Goal: Information Seeking & Learning: Find specific fact

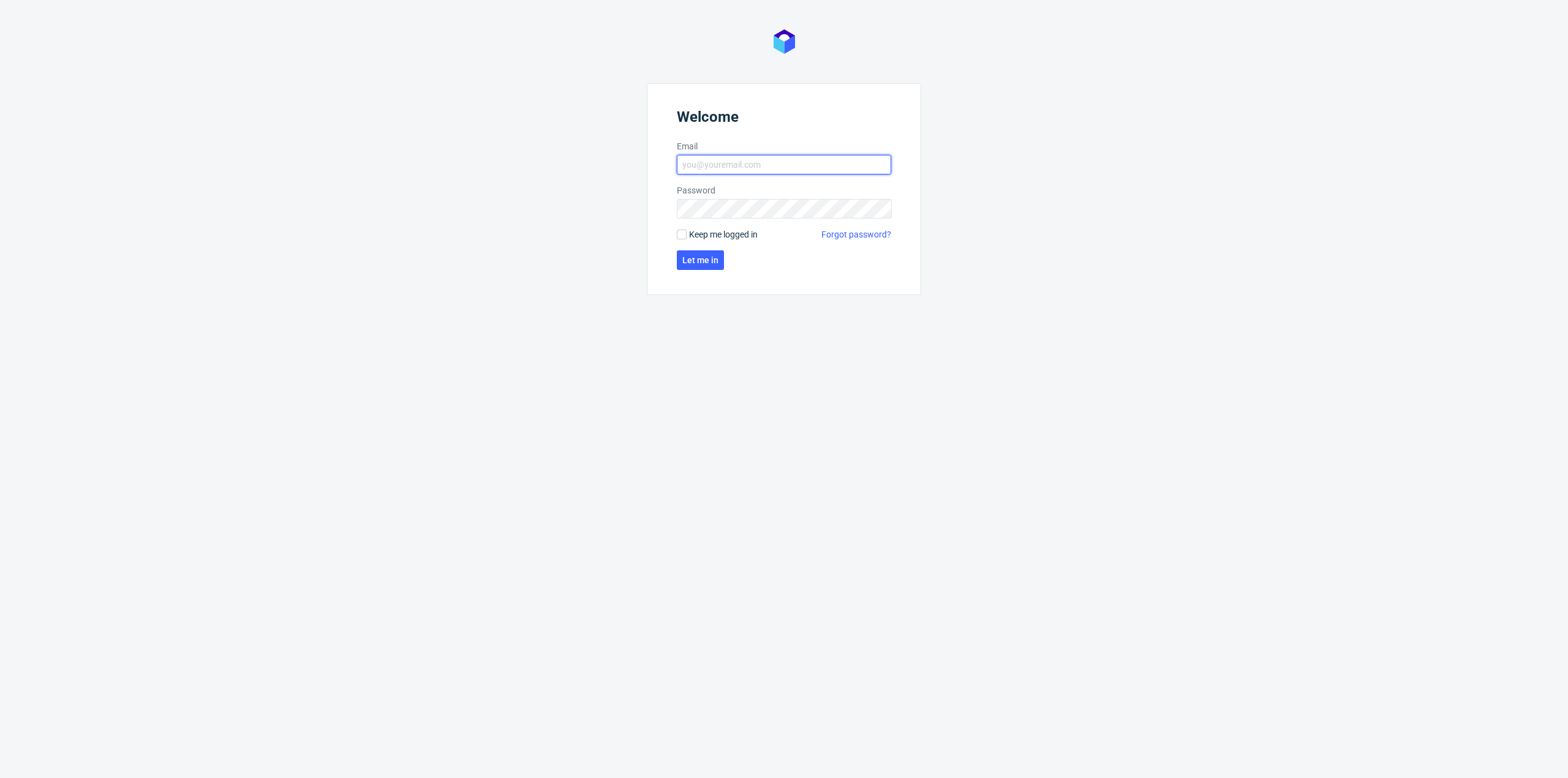
click at [751, 159] on input "Email" at bounding box center [784, 165] width 214 height 19
type input "[PERSON_NAME][EMAIL_ADDRESS][DOMAIN_NAME]"
click at [692, 237] on span "Keep me logged in" at bounding box center [723, 234] width 69 height 12
click at [687, 237] on input "Keep me logged in" at bounding box center [682, 234] width 10 height 10
checkbox input "true"
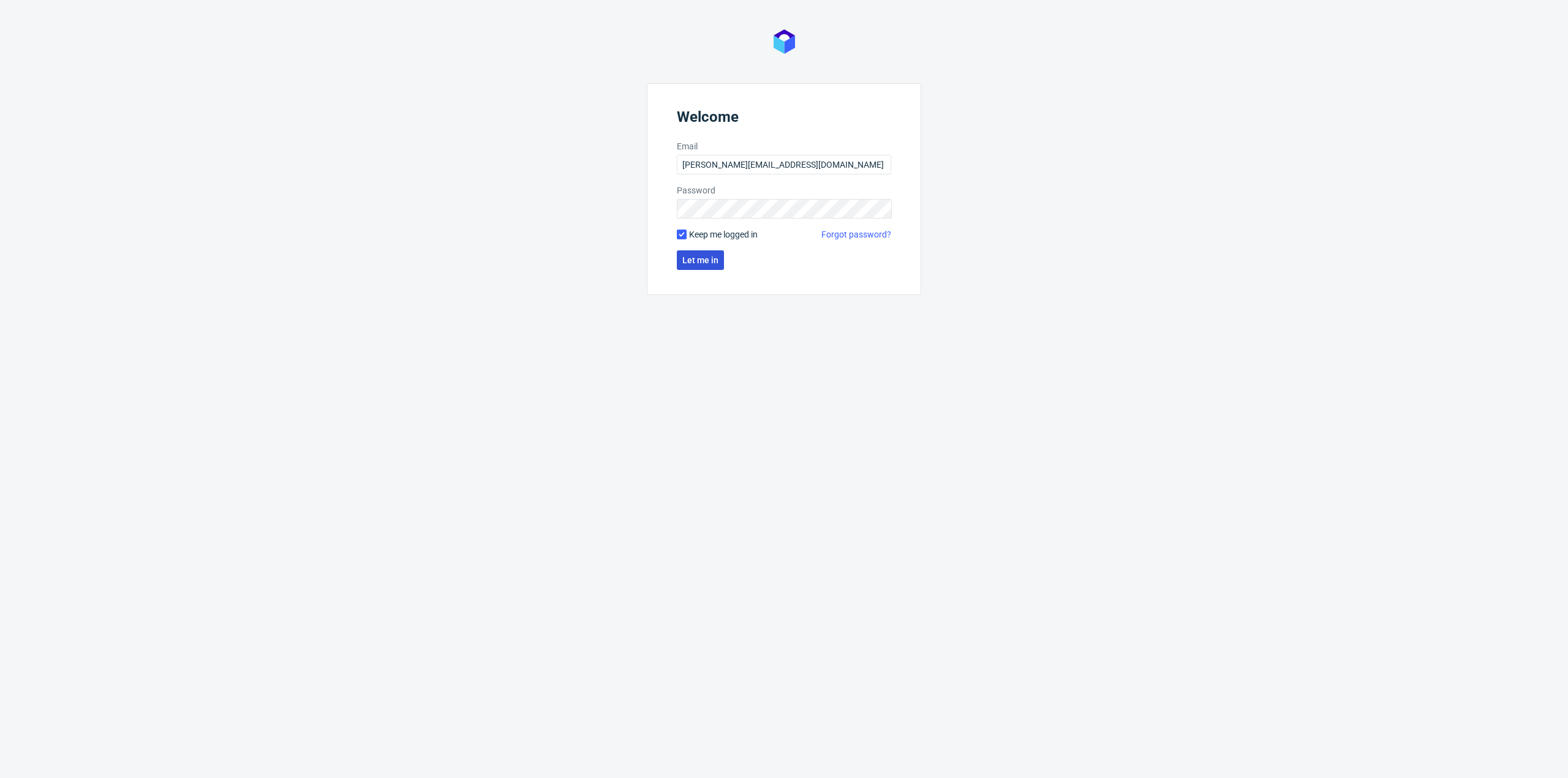
click at [700, 256] on span "Let me in" at bounding box center [700, 260] width 36 height 9
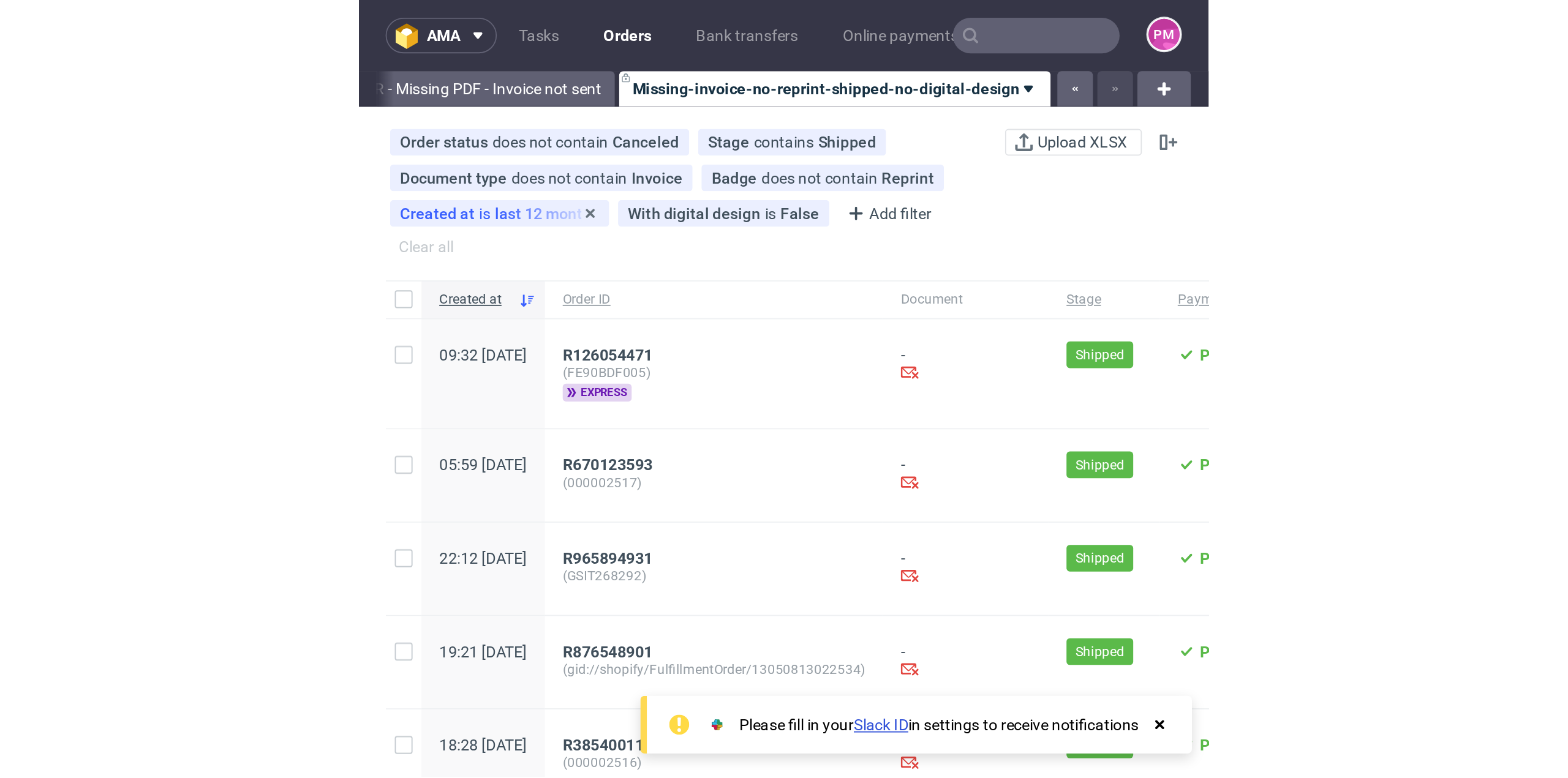
scroll to position [0, 1037]
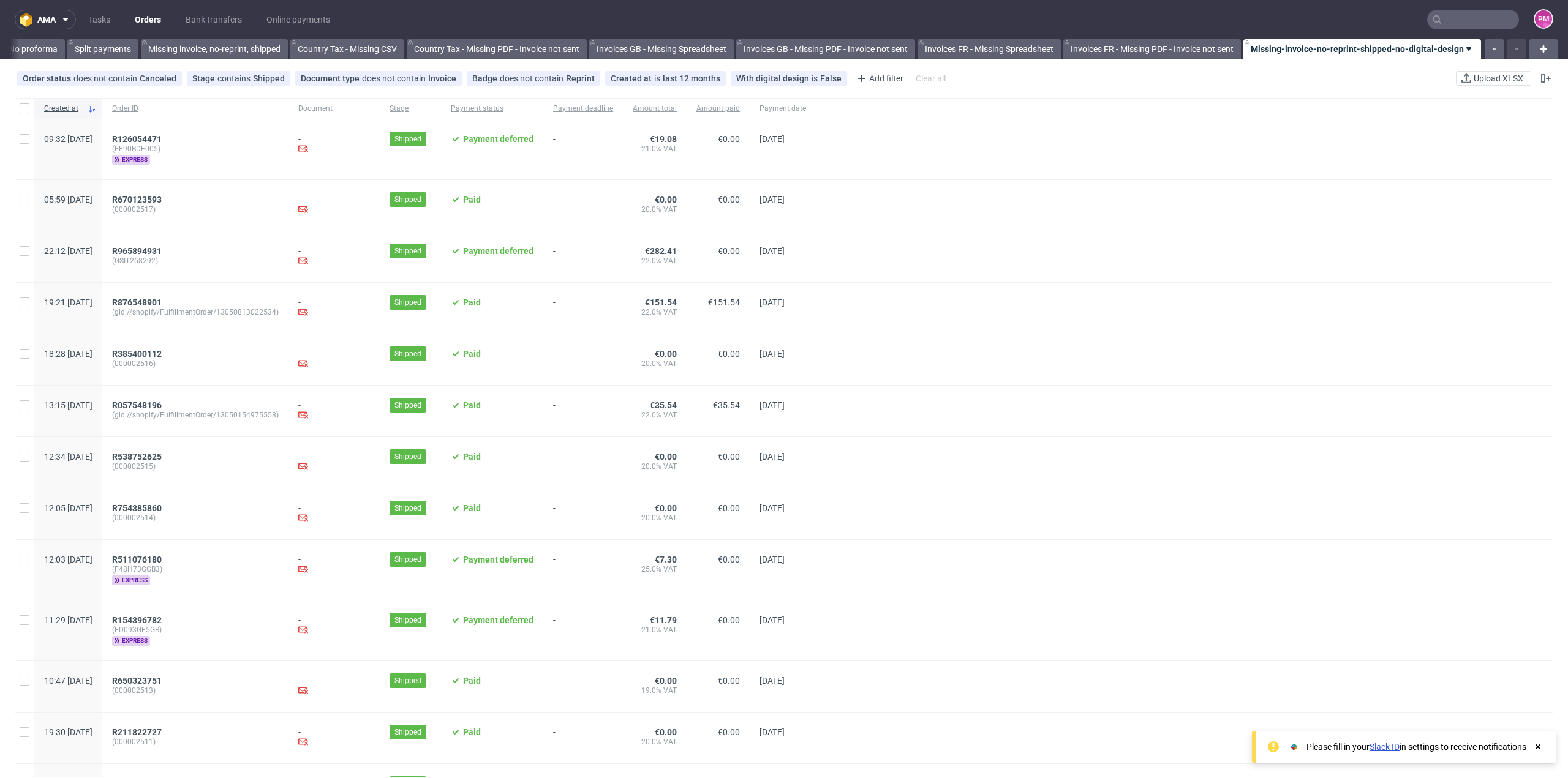
click at [1448, 19] on input "text" at bounding box center [1472, 19] width 92 height 19
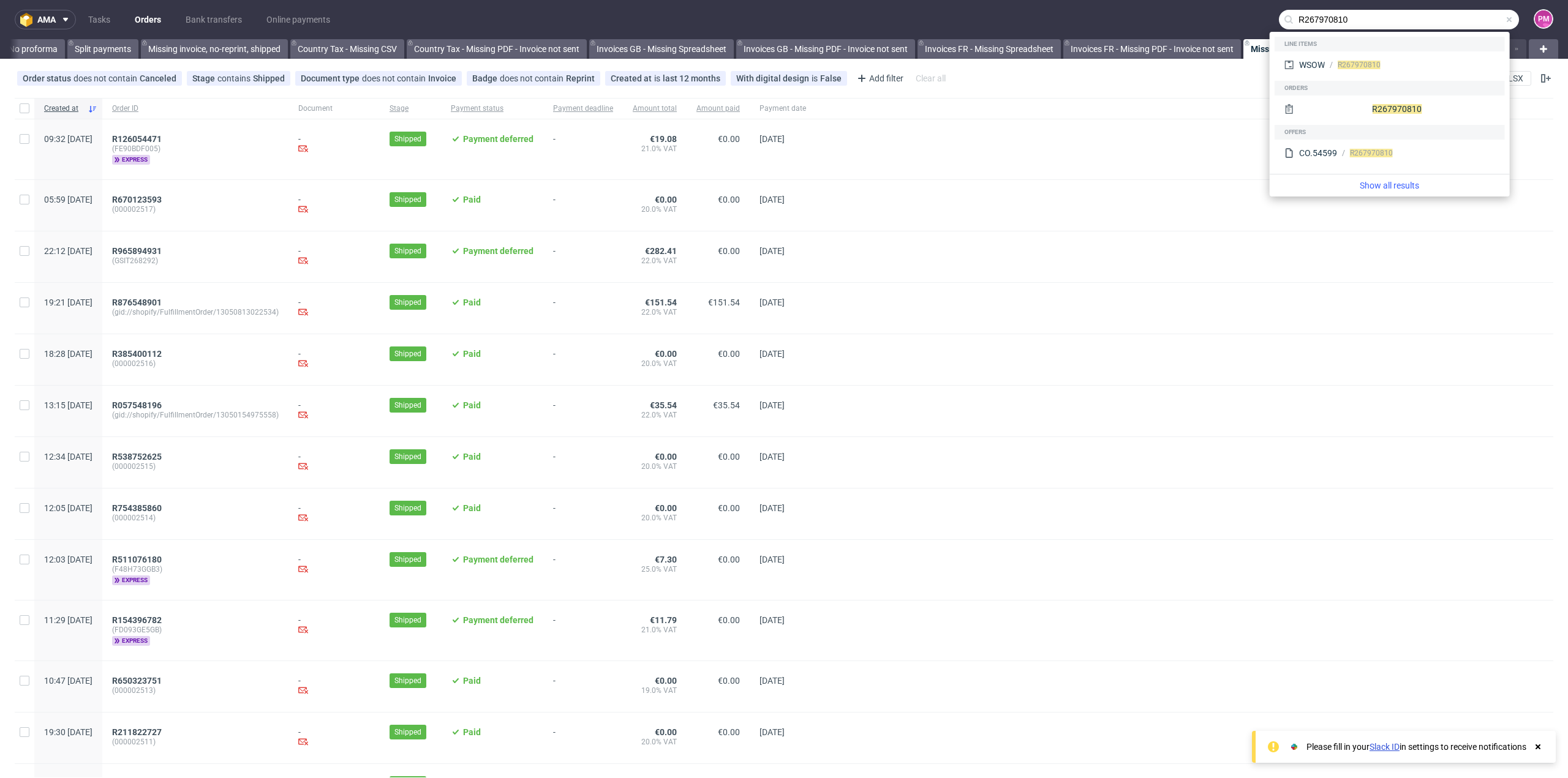
type input "R267970810"
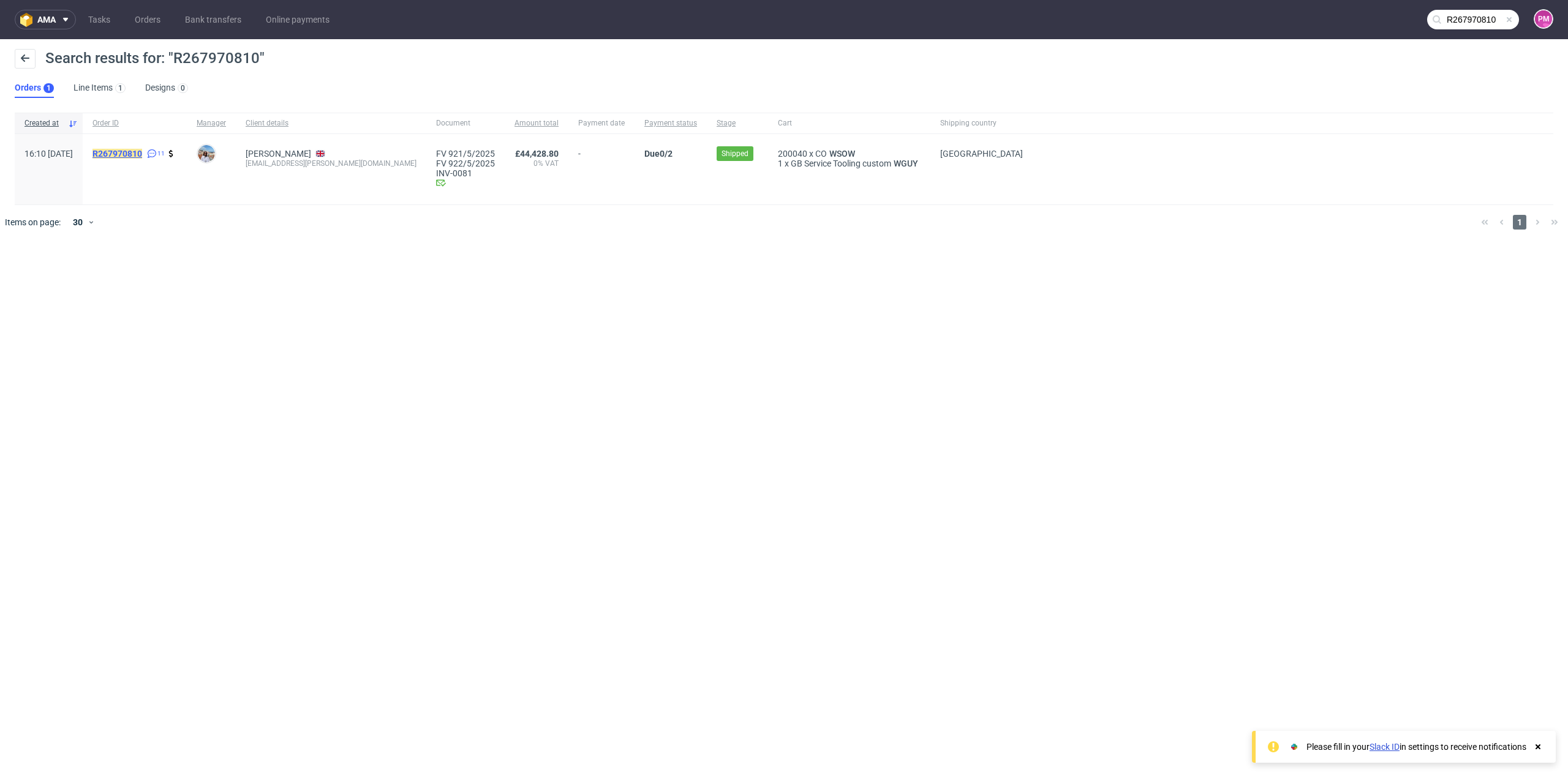
click at [142, 156] on mark "R267970810" at bounding box center [117, 154] width 49 height 10
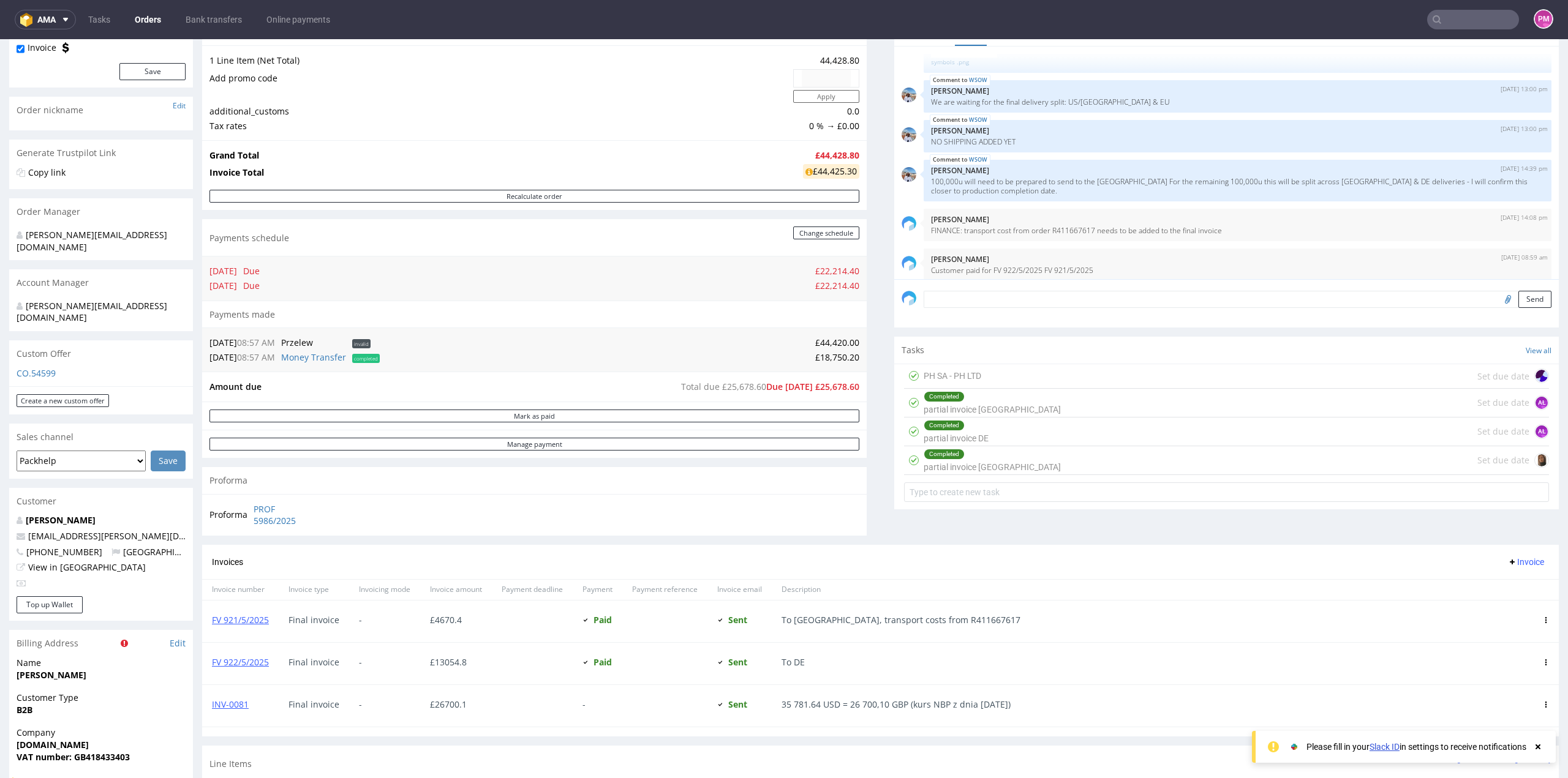
scroll to position [122, 0]
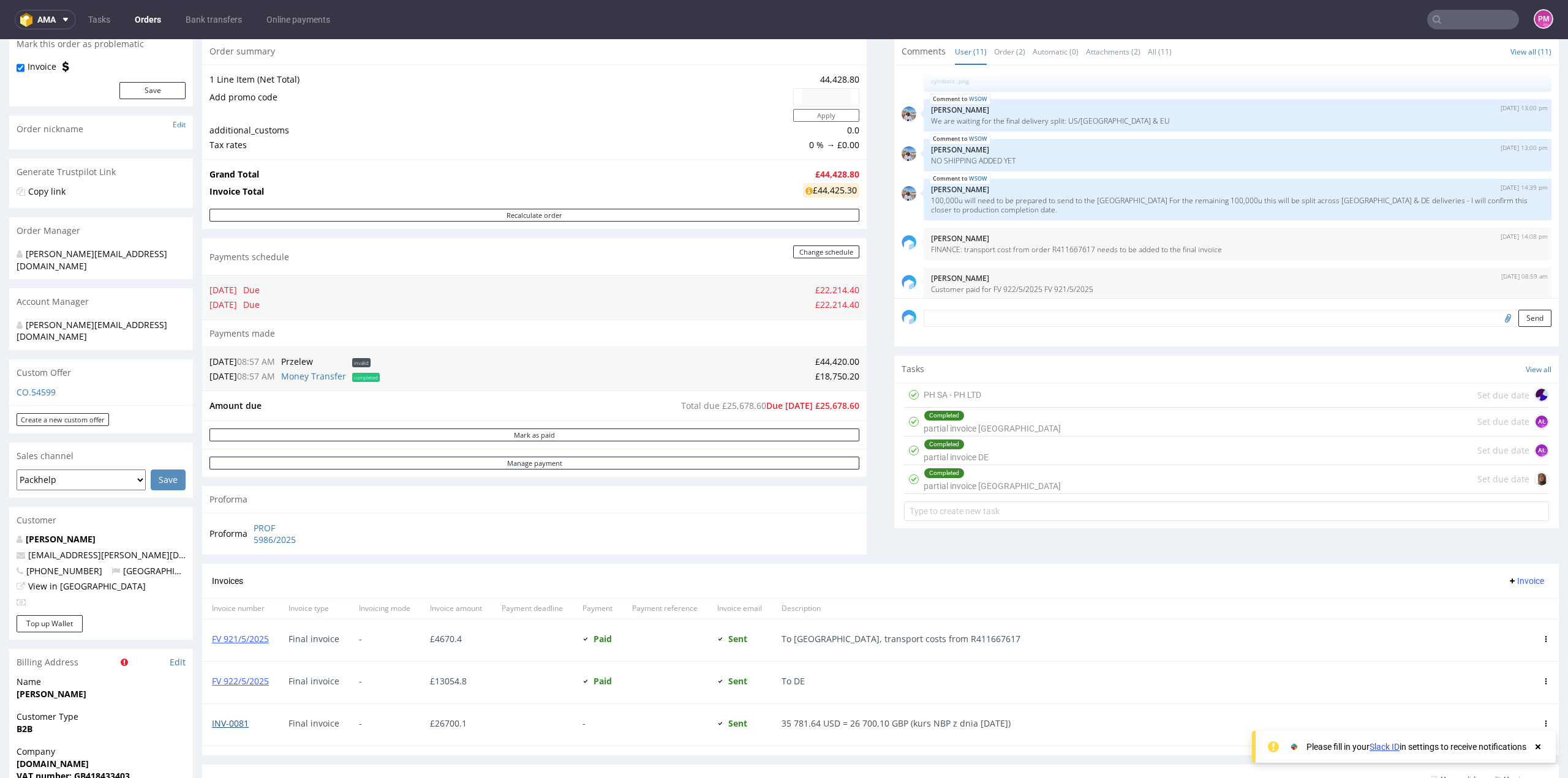
click at [226, 717] on link "INV-0081" at bounding box center [229, 723] width 36 height 11
click at [226, 635] on link "FV 921/5/2025" at bounding box center [240, 639] width 57 height 11
click at [1487, 24] on input "text" at bounding box center [1472, 19] width 92 height 19
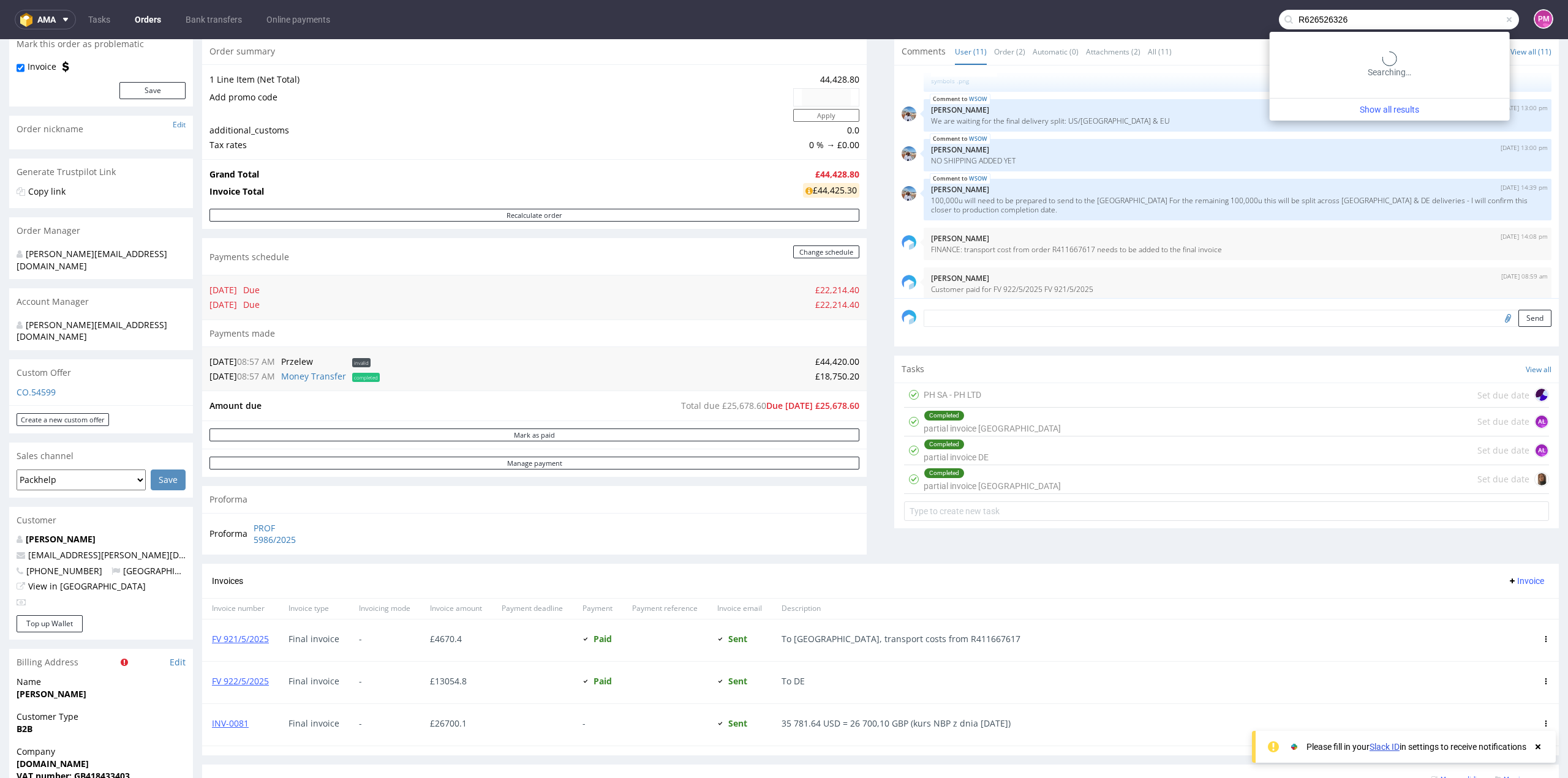
type input "R626526326"
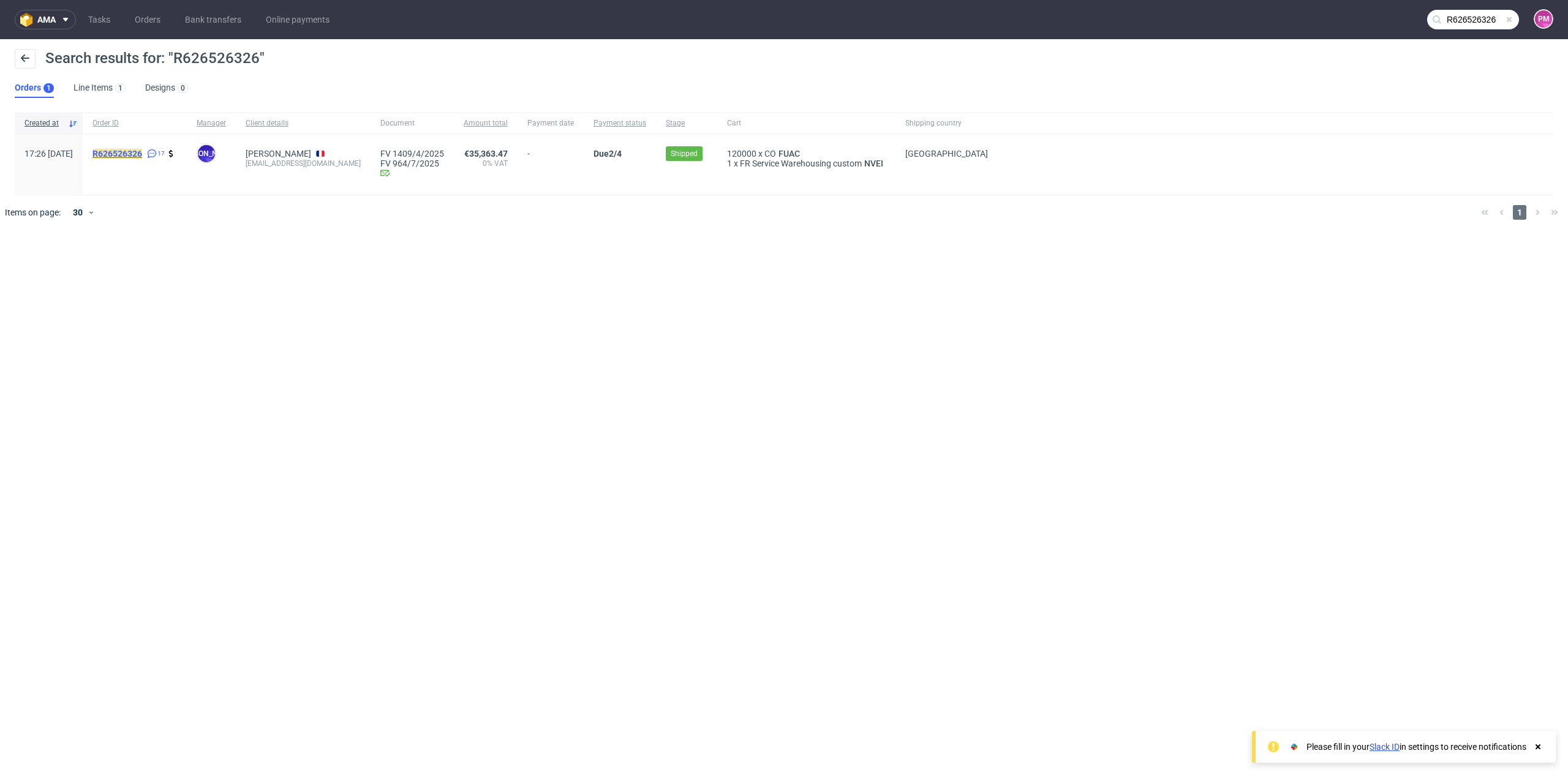
click at [142, 152] on mark "R626526326" at bounding box center [117, 154] width 49 height 10
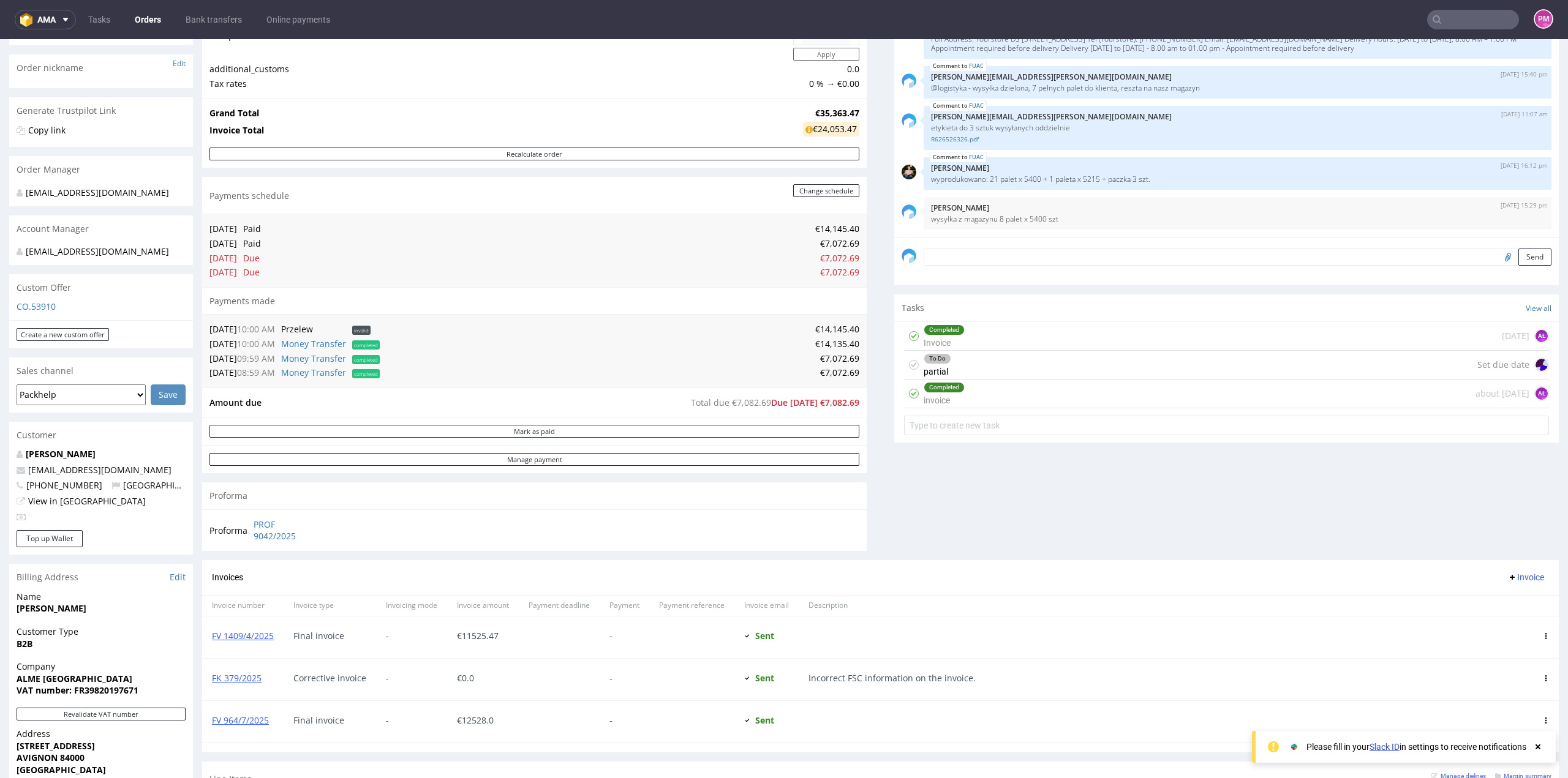
scroll to position [245, 0]
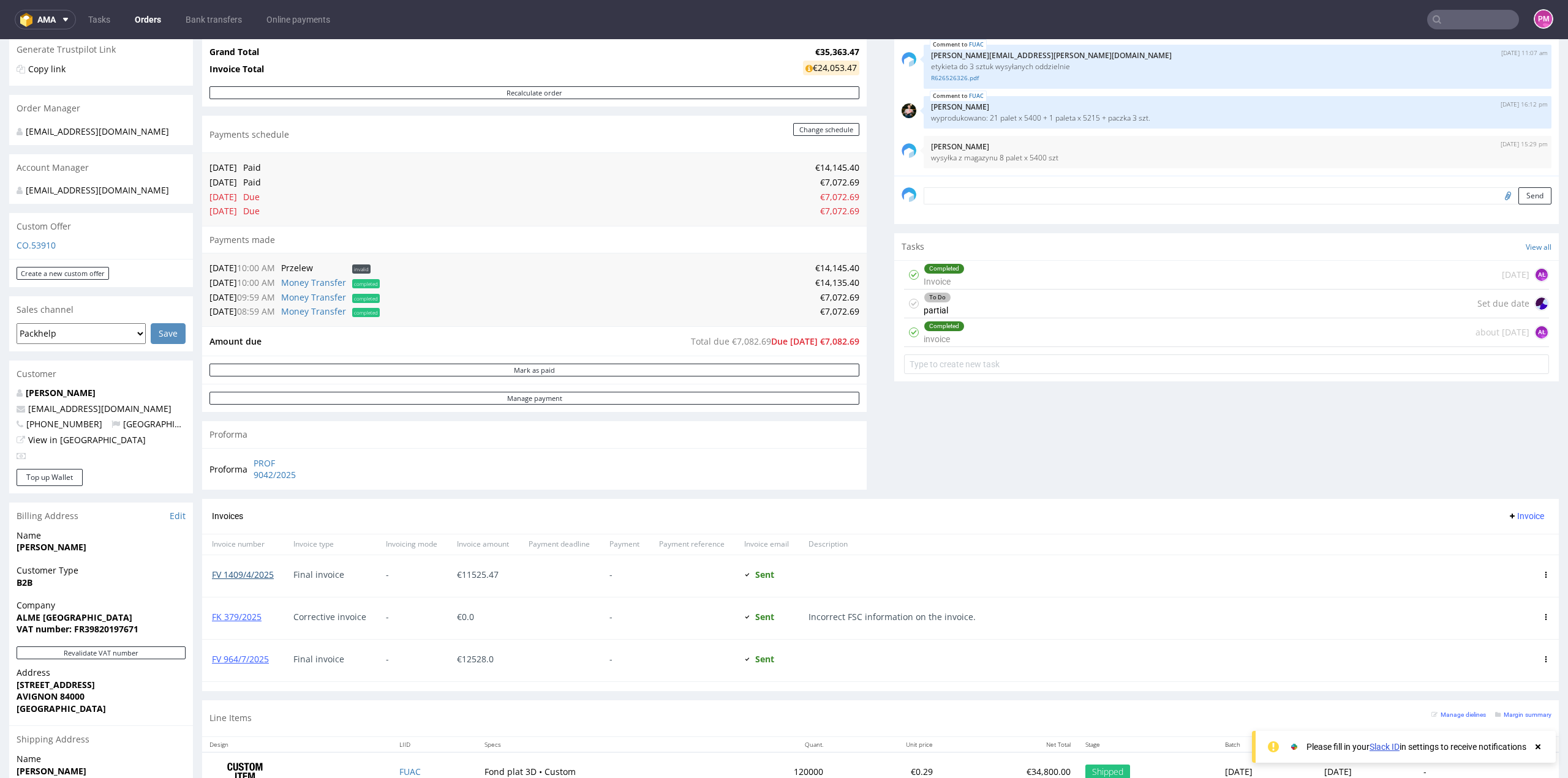
click at [261, 574] on link "FV 1409/4/2025" at bounding box center [242, 575] width 62 height 11
click at [239, 654] on link "FV 964/7/2025" at bounding box center [240, 659] width 57 height 11
click at [279, 474] on link "PROF 9042/2025" at bounding box center [286, 468] width 66 height 24
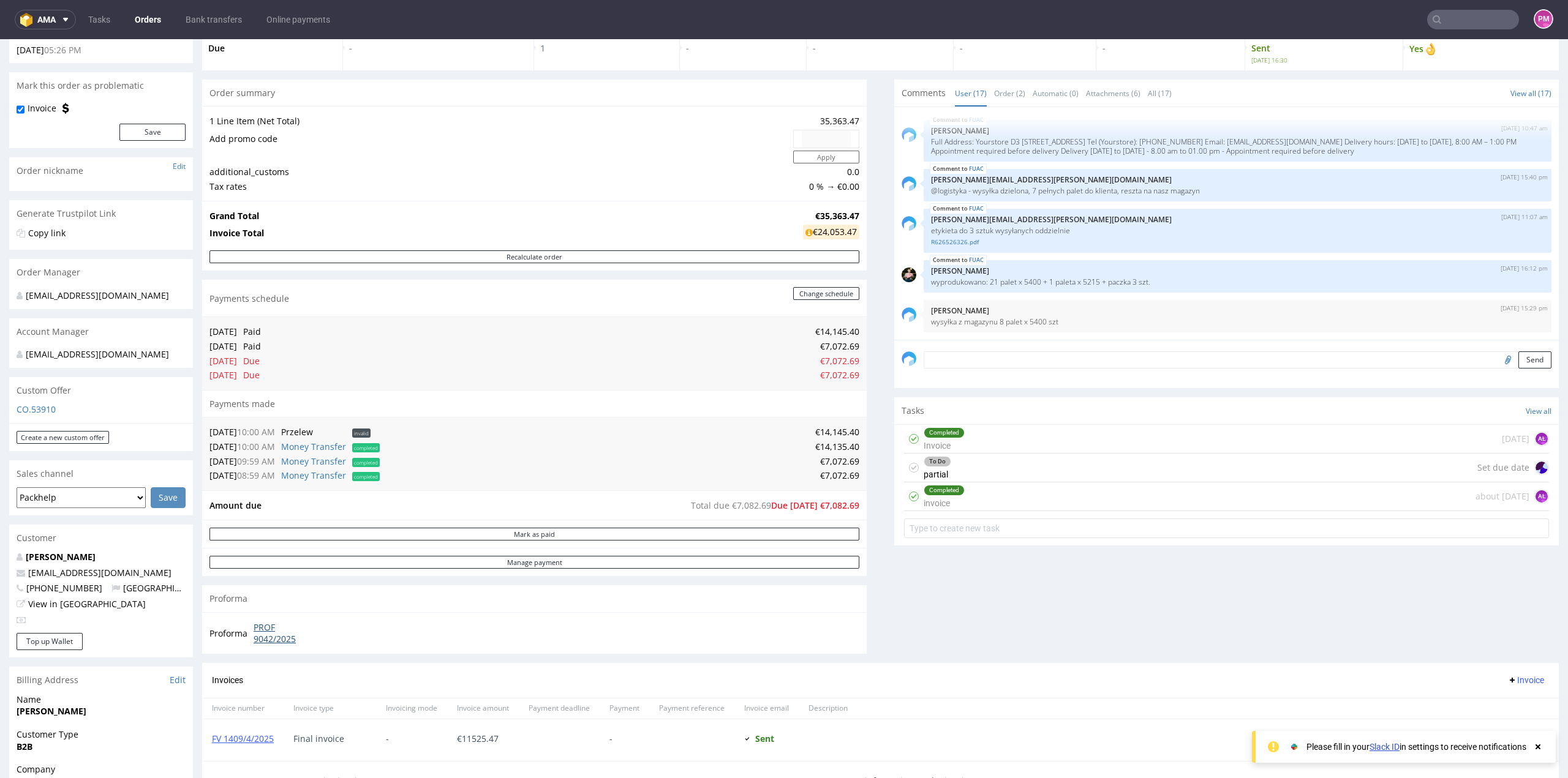
scroll to position [62, 0]
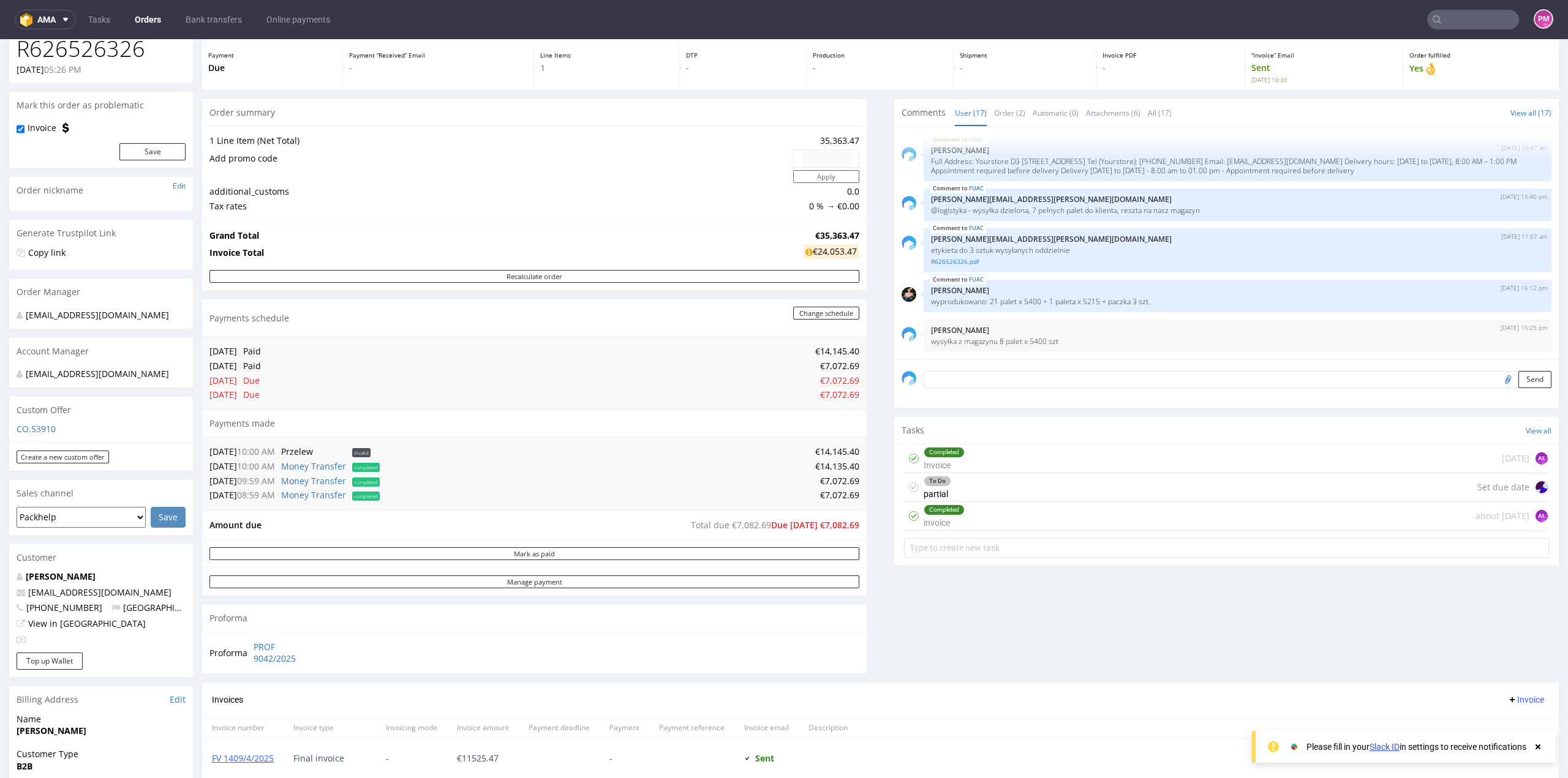
click at [1444, 25] on input "text" at bounding box center [1472, 19] width 92 height 19
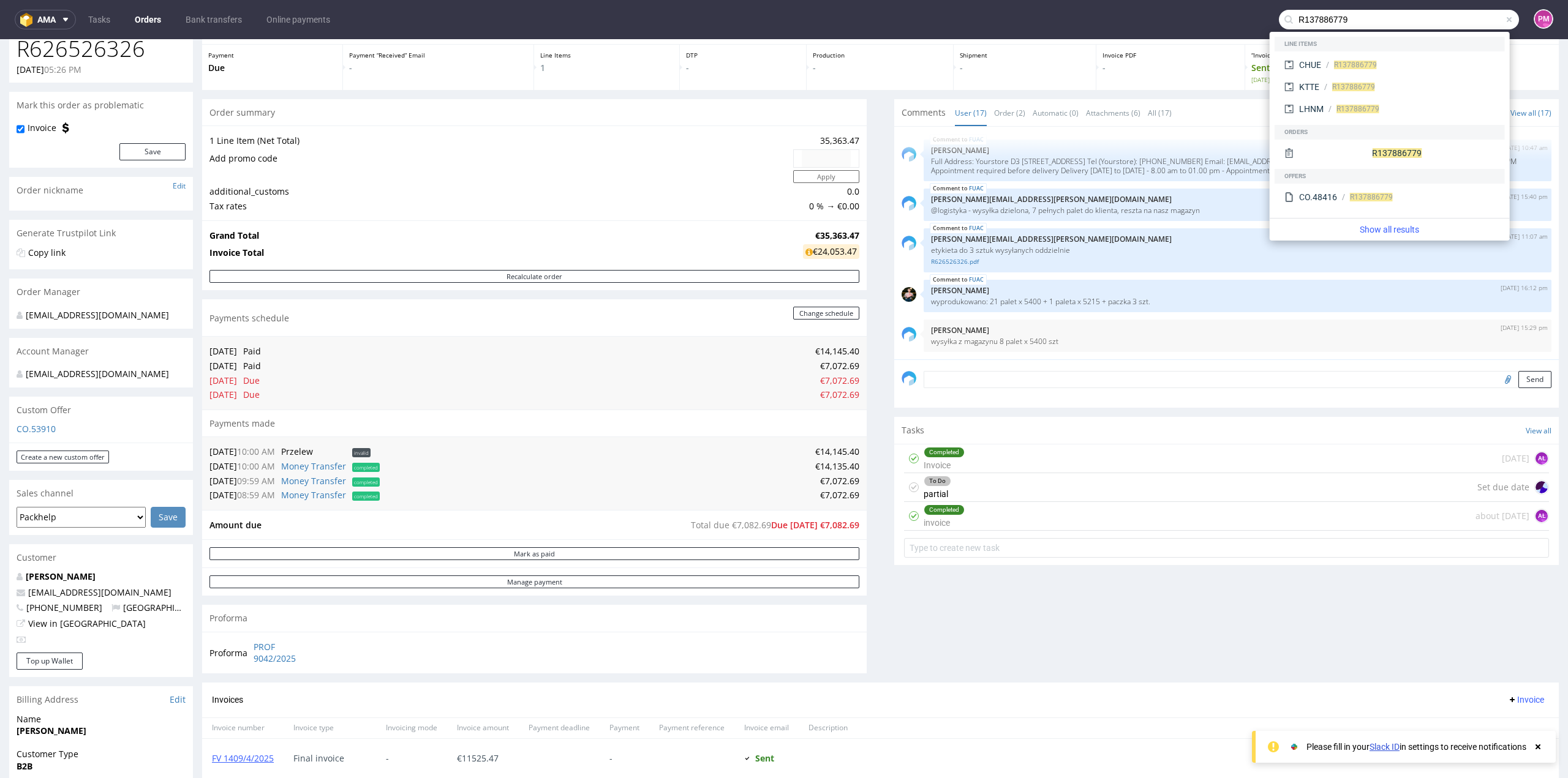
type input "R137886779"
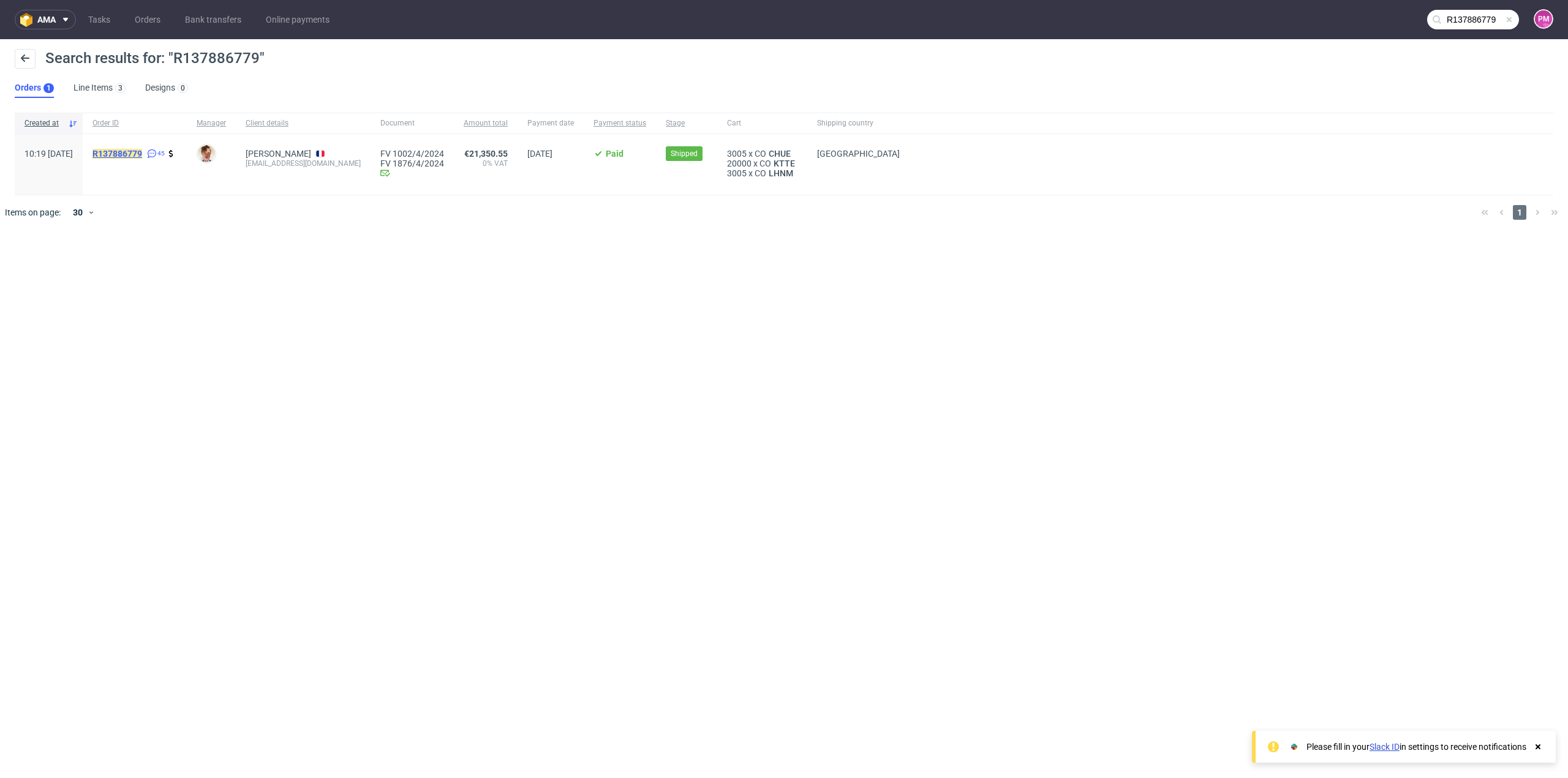
click at [142, 154] on mark "R137886779" at bounding box center [117, 154] width 49 height 10
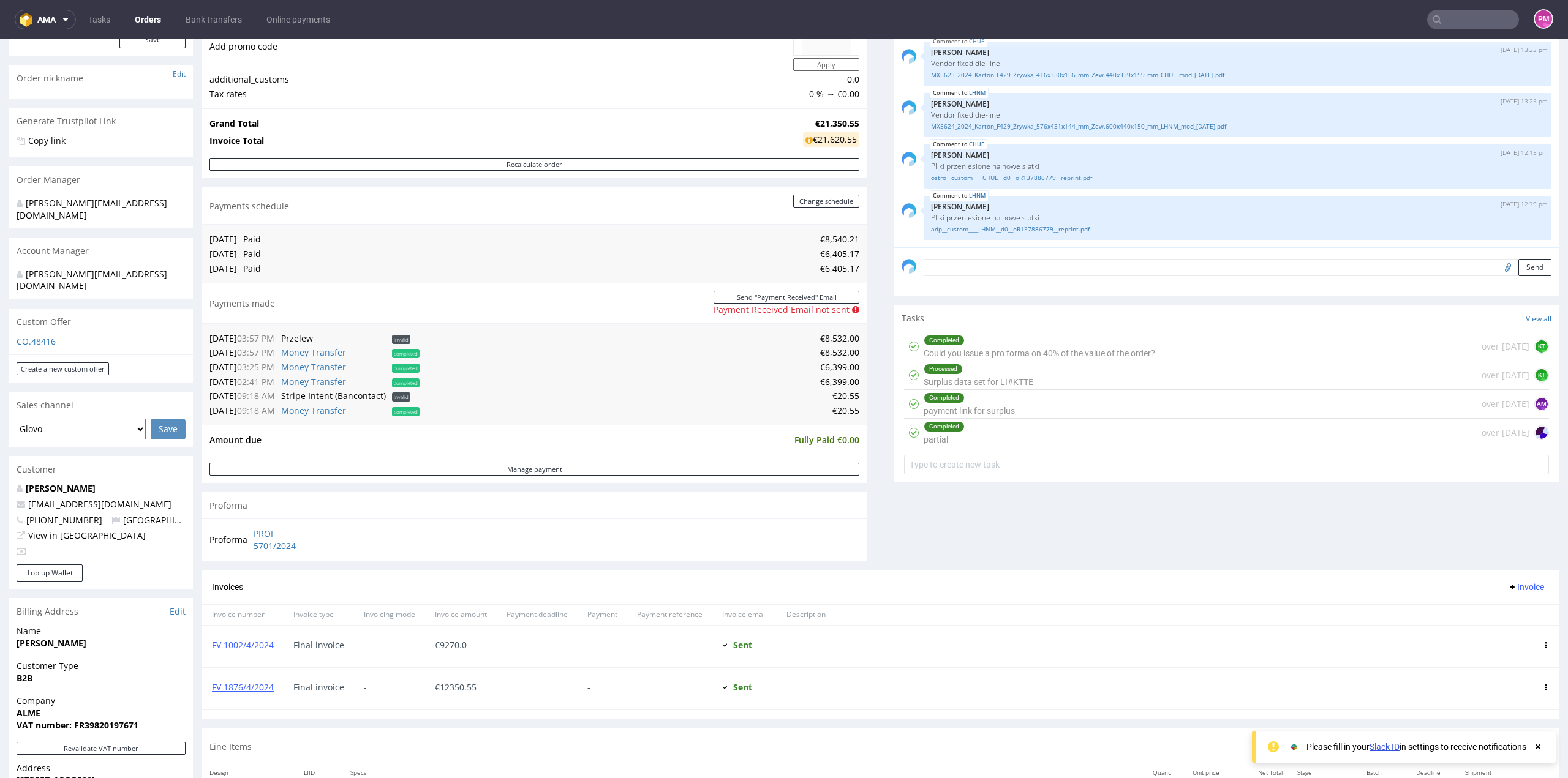
scroll to position [245, 0]
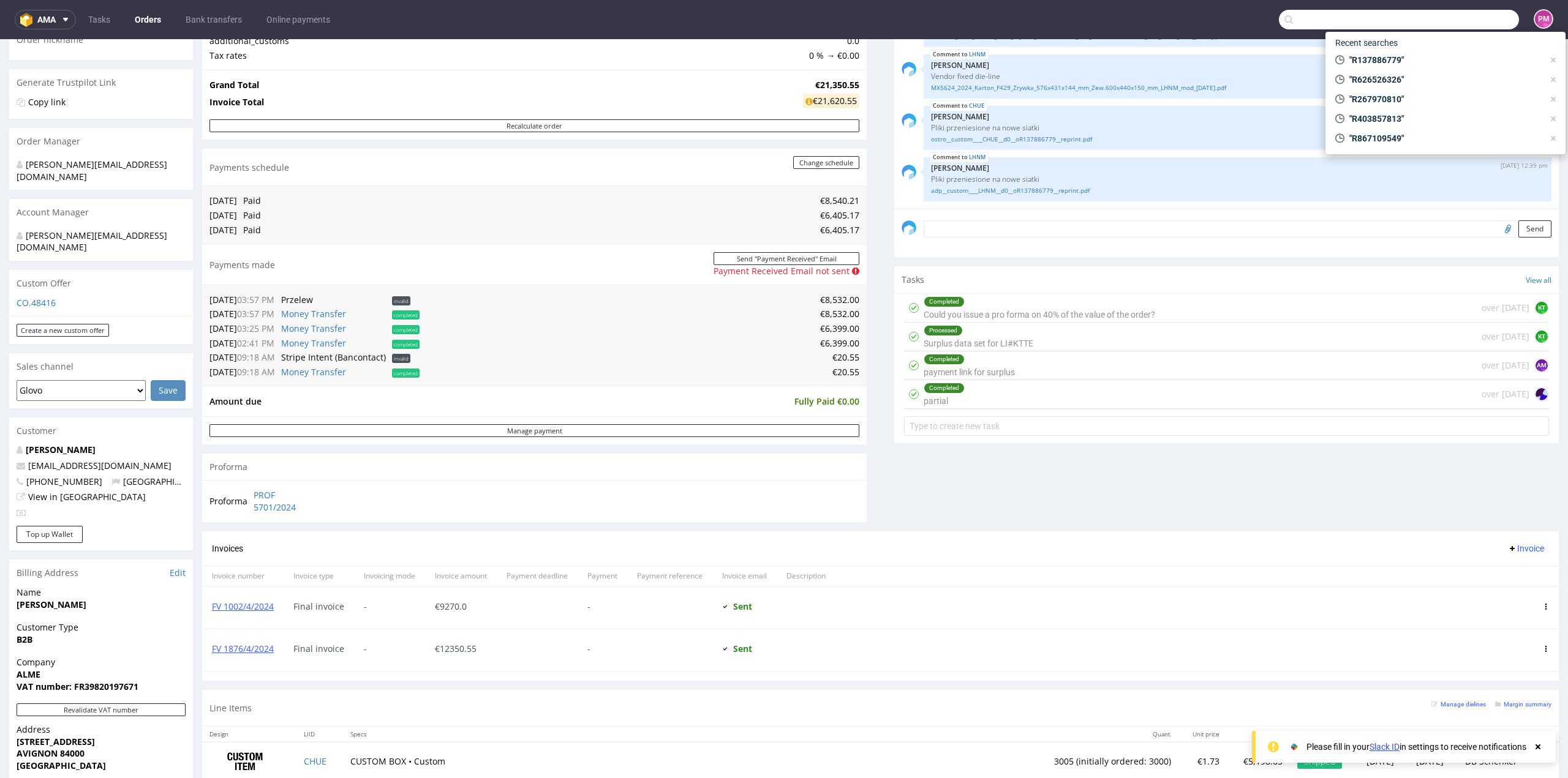
click at [1461, 21] on input "text" at bounding box center [1399, 19] width 240 height 19
click at [1377, 80] on span ""R626526326"" at bounding box center [1443, 79] width 199 height 12
type input "R626526326"
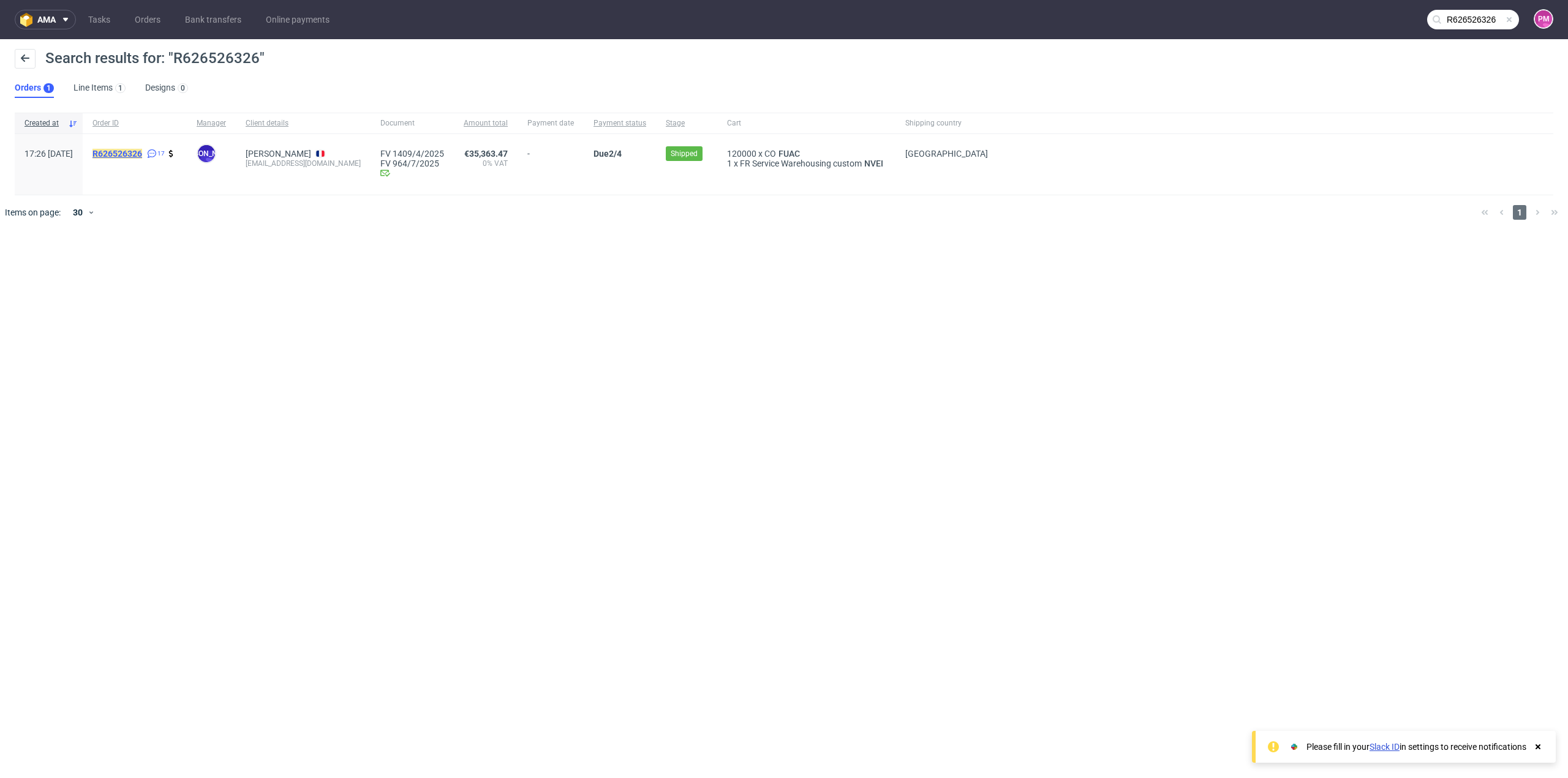
click at [126, 156] on mark "R626526326" at bounding box center [117, 154] width 49 height 10
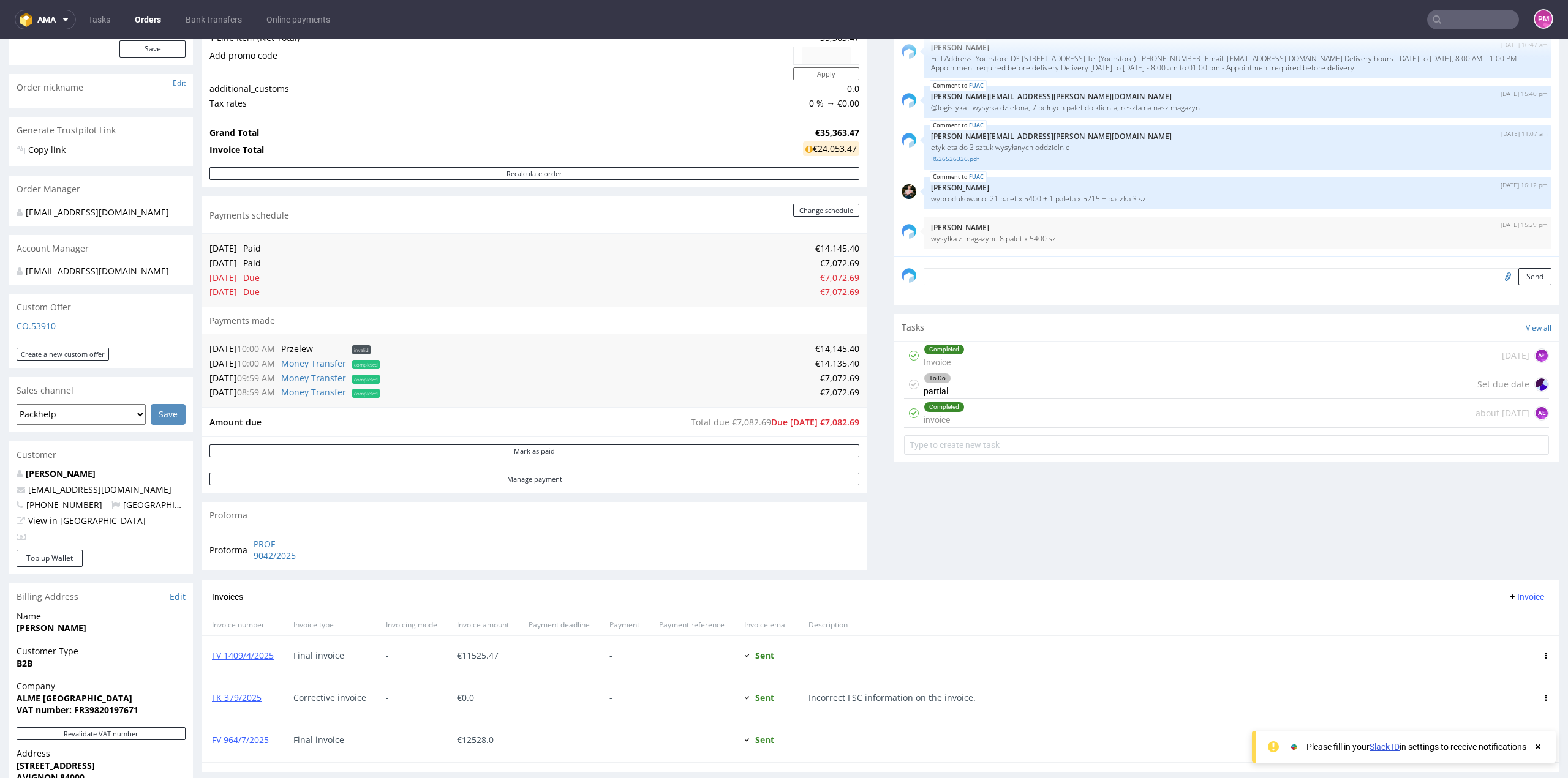
scroll to position [184, 0]
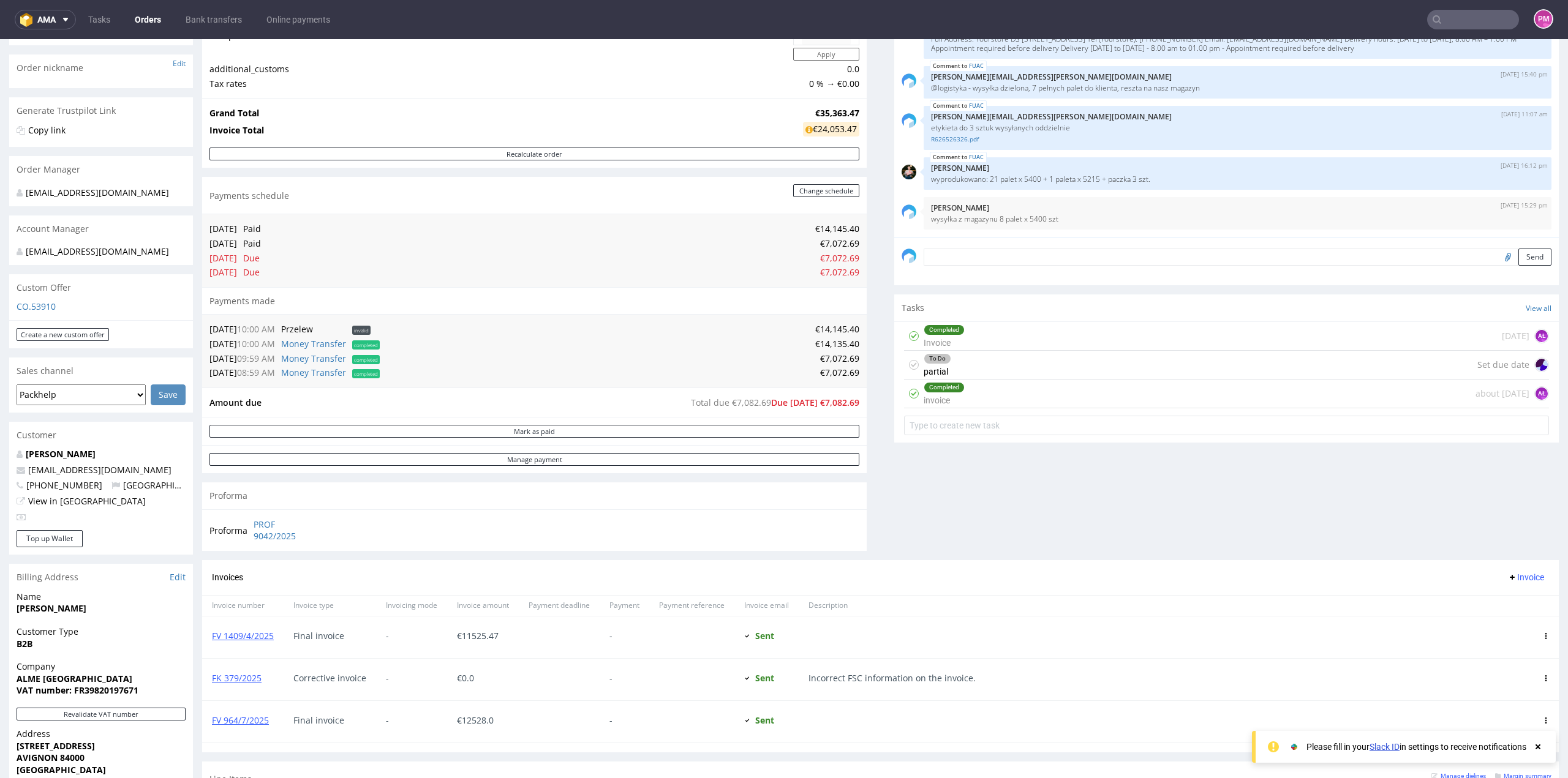
click at [1479, 17] on input "text" at bounding box center [1472, 19] width 92 height 19
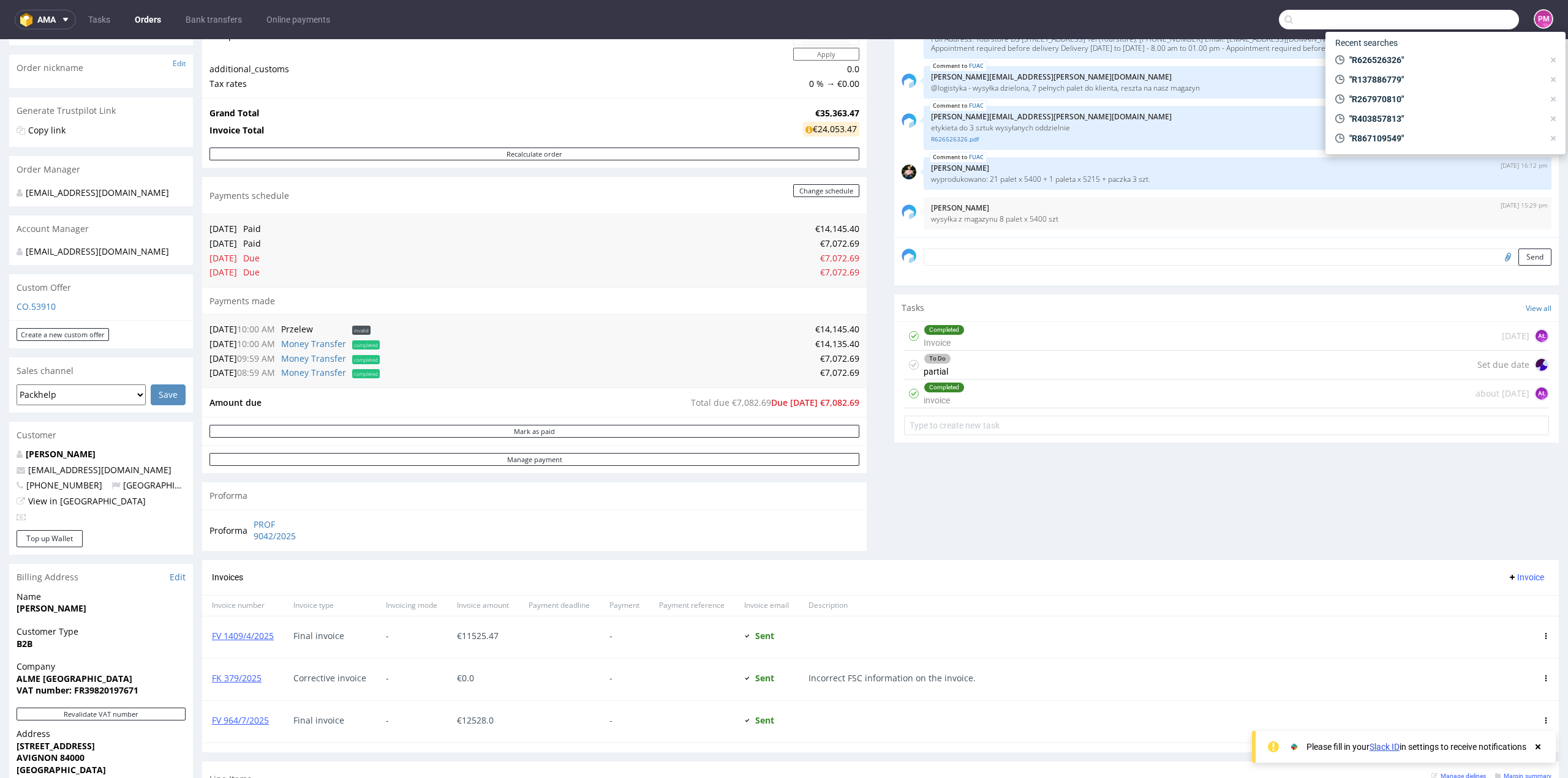
paste input "R945350090"
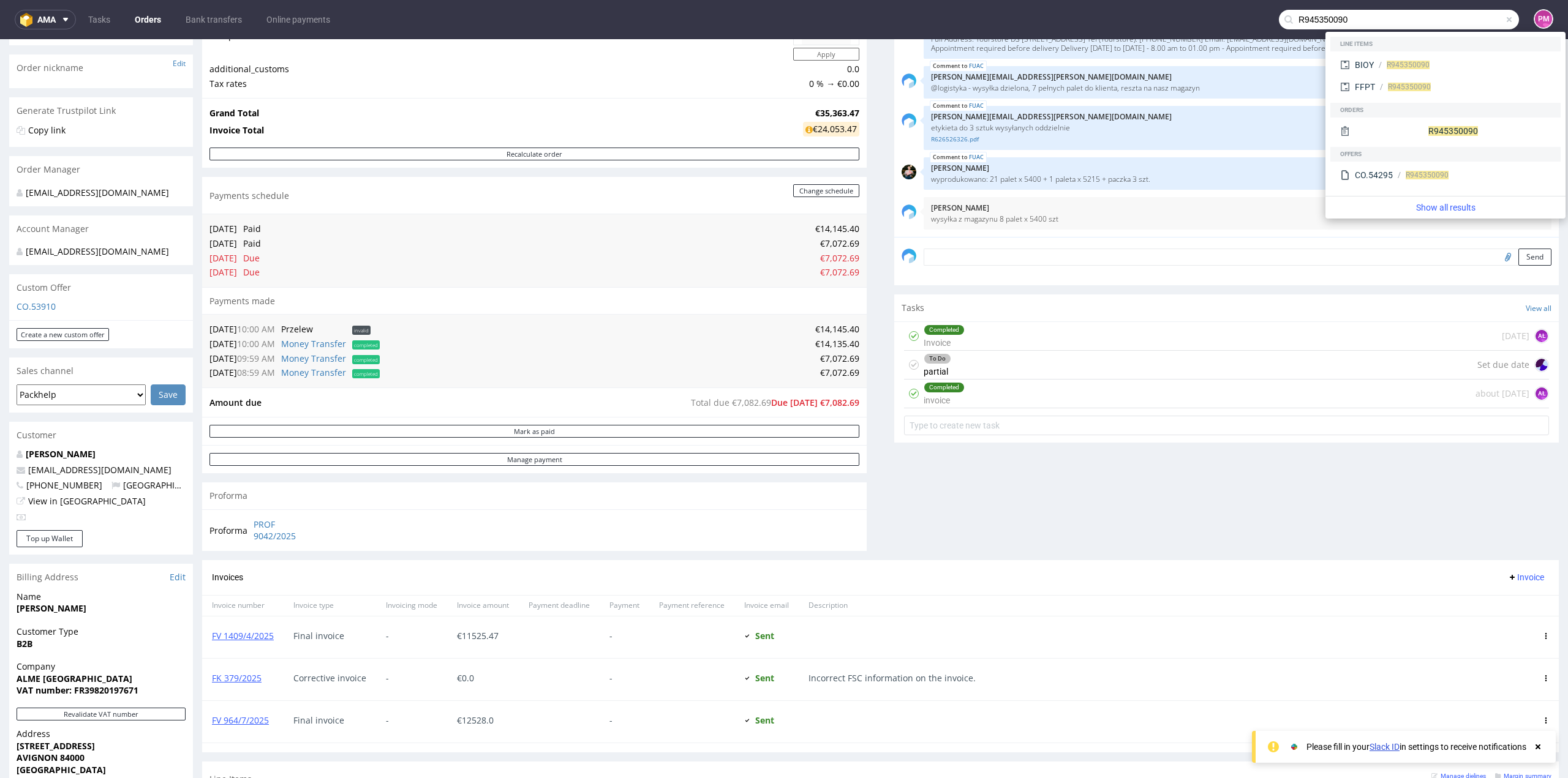
type input "R945350090"
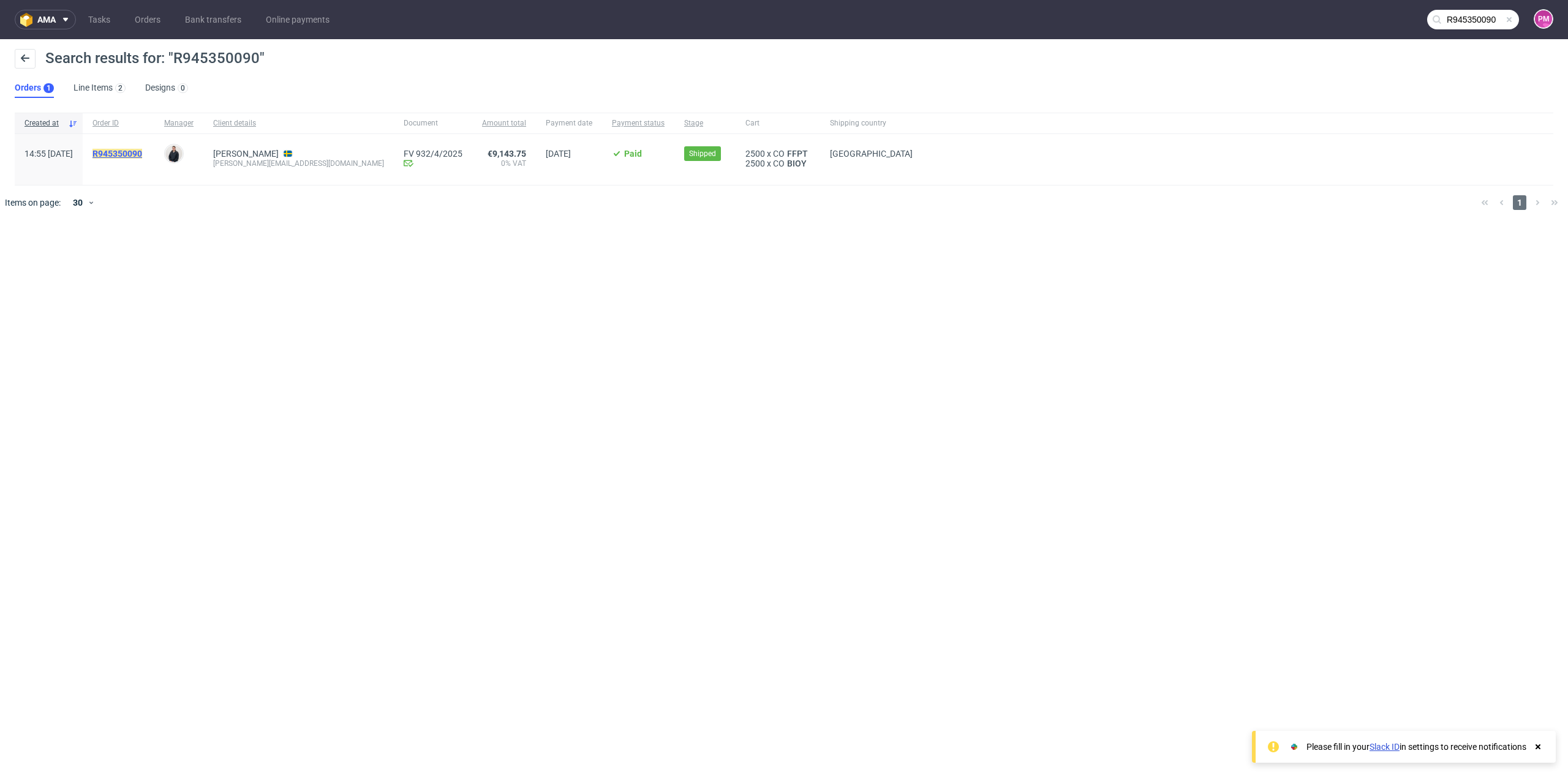
click at [142, 152] on mark "R945350090" at bounding box center [117, 154] width 49 height 10
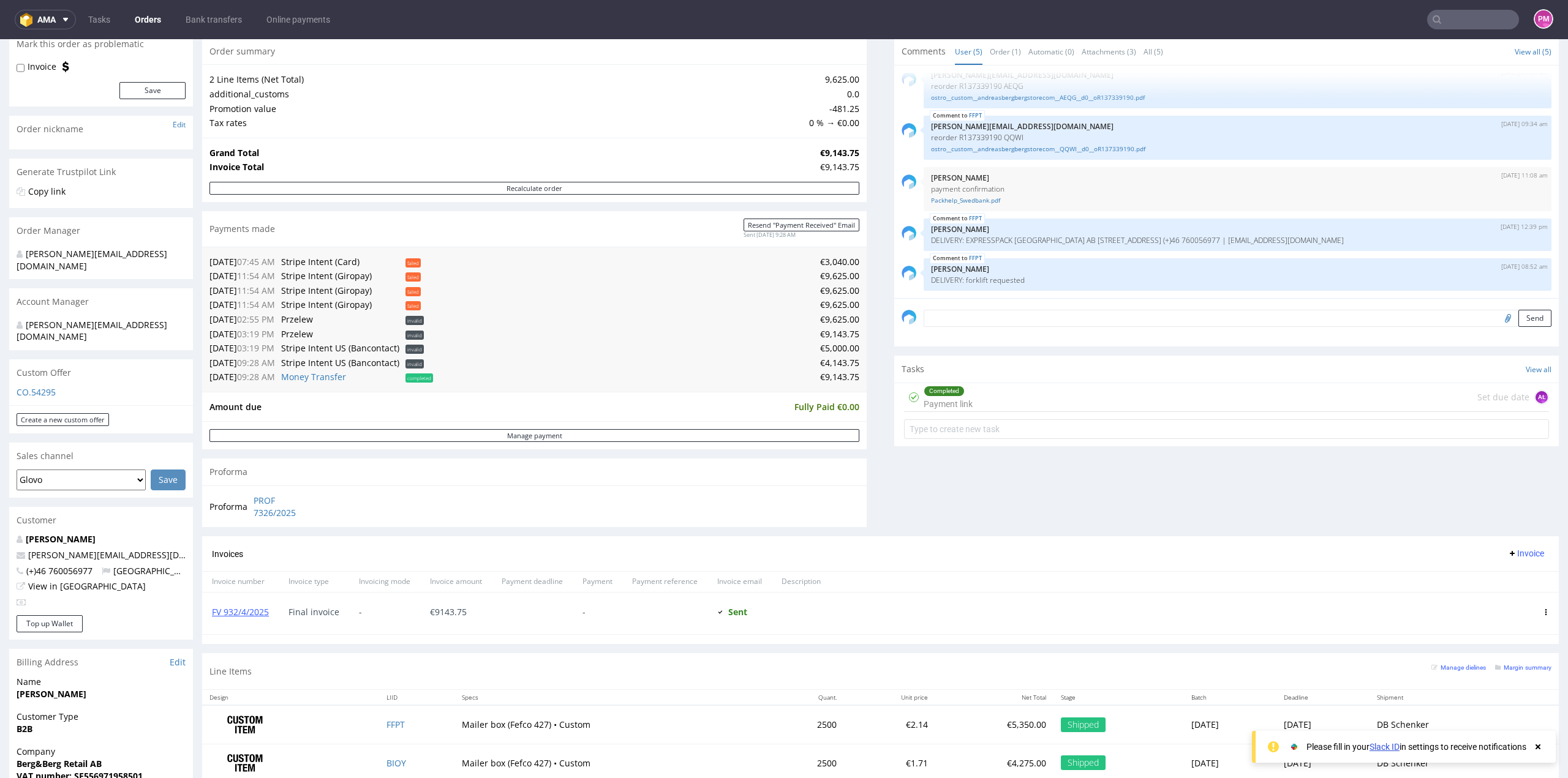
scroll to position [184, 0]
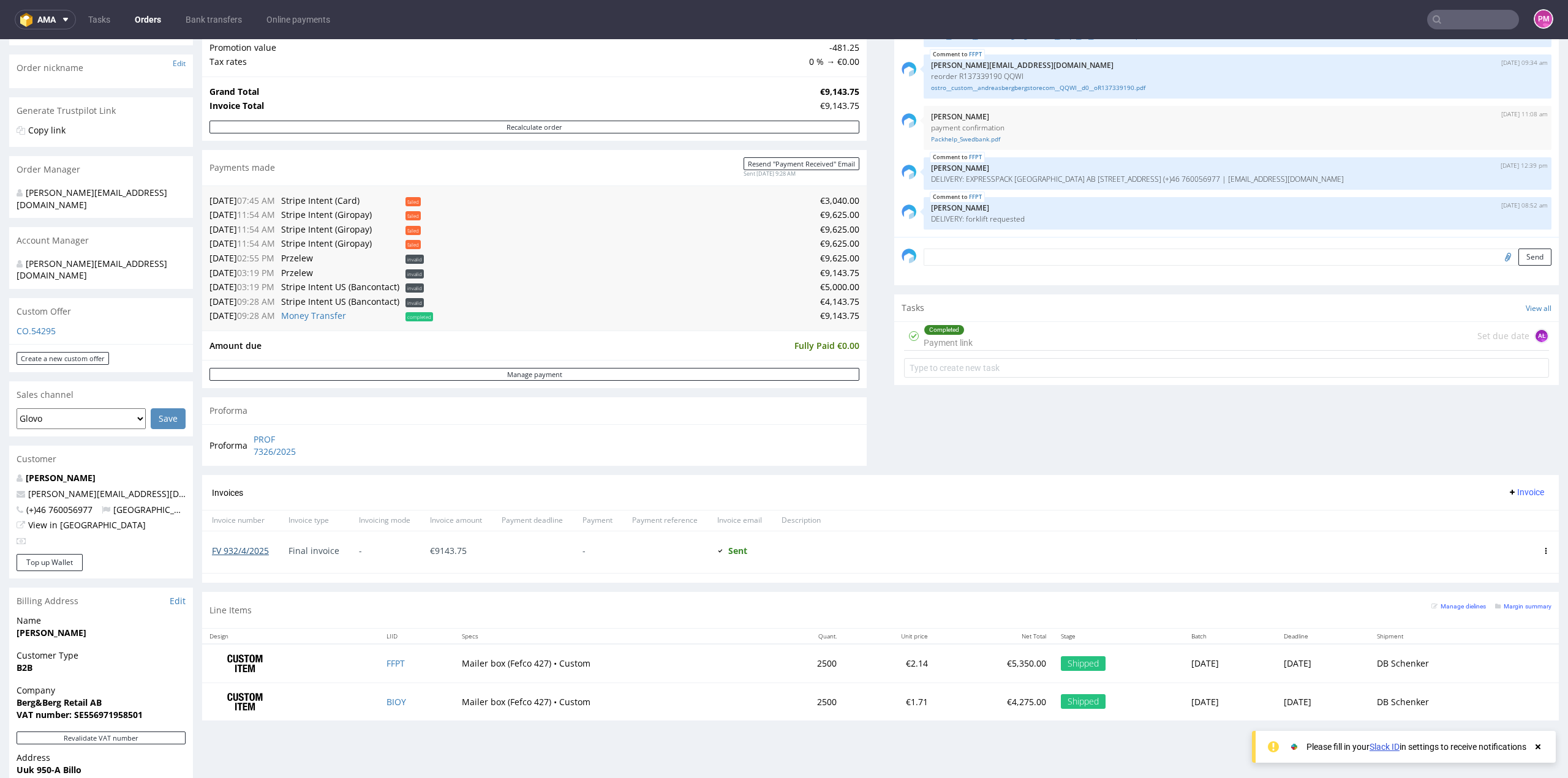
click at [238, 550] on link "FV 932/4/2025" at bounding box center [240, 550] width 57 height 11
click at [1441, 19] on input "text" at bounding box center [1472, 19] width 92 height 19
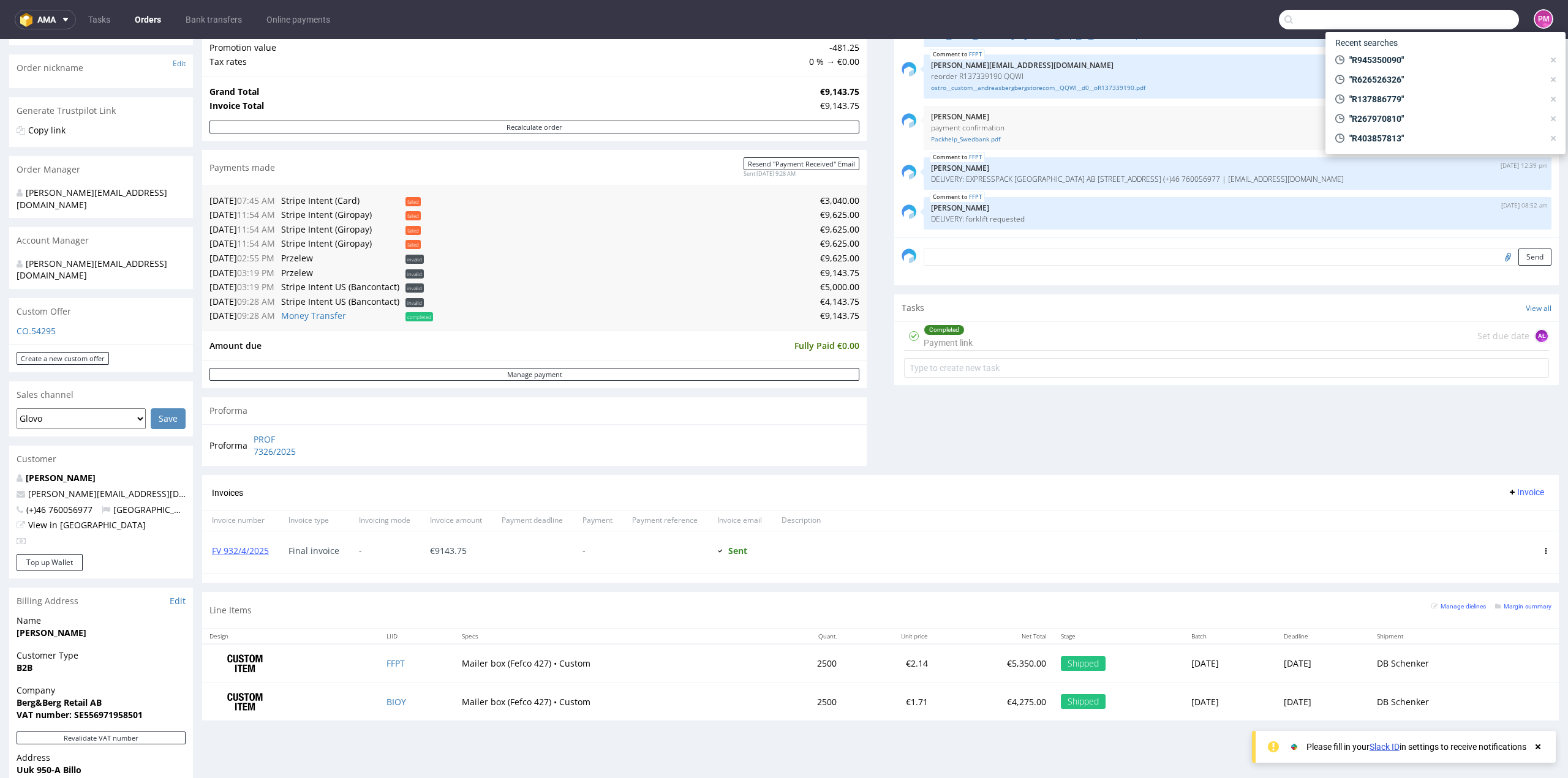
paste input "R326079674"
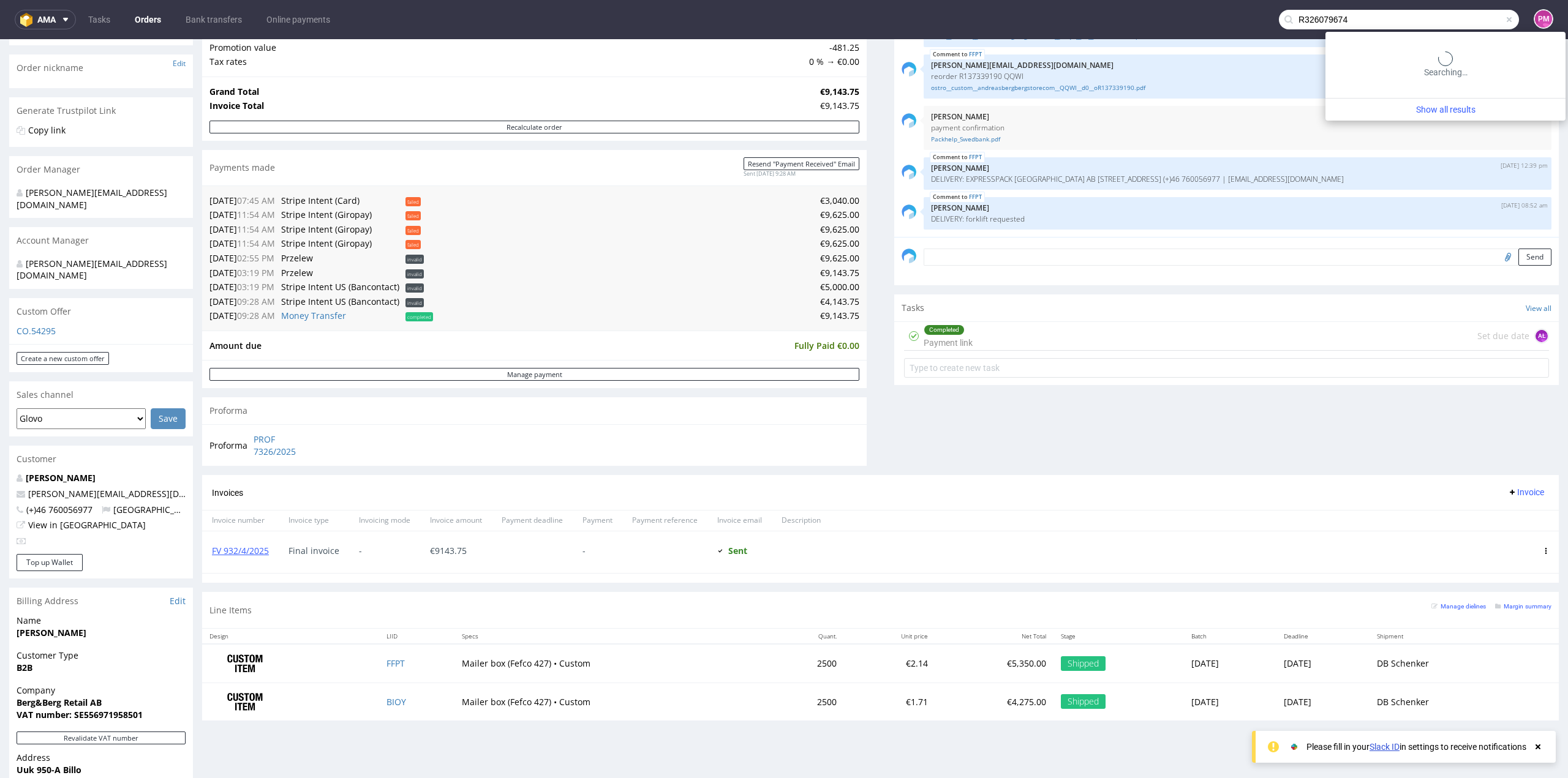
type input "R326079674"
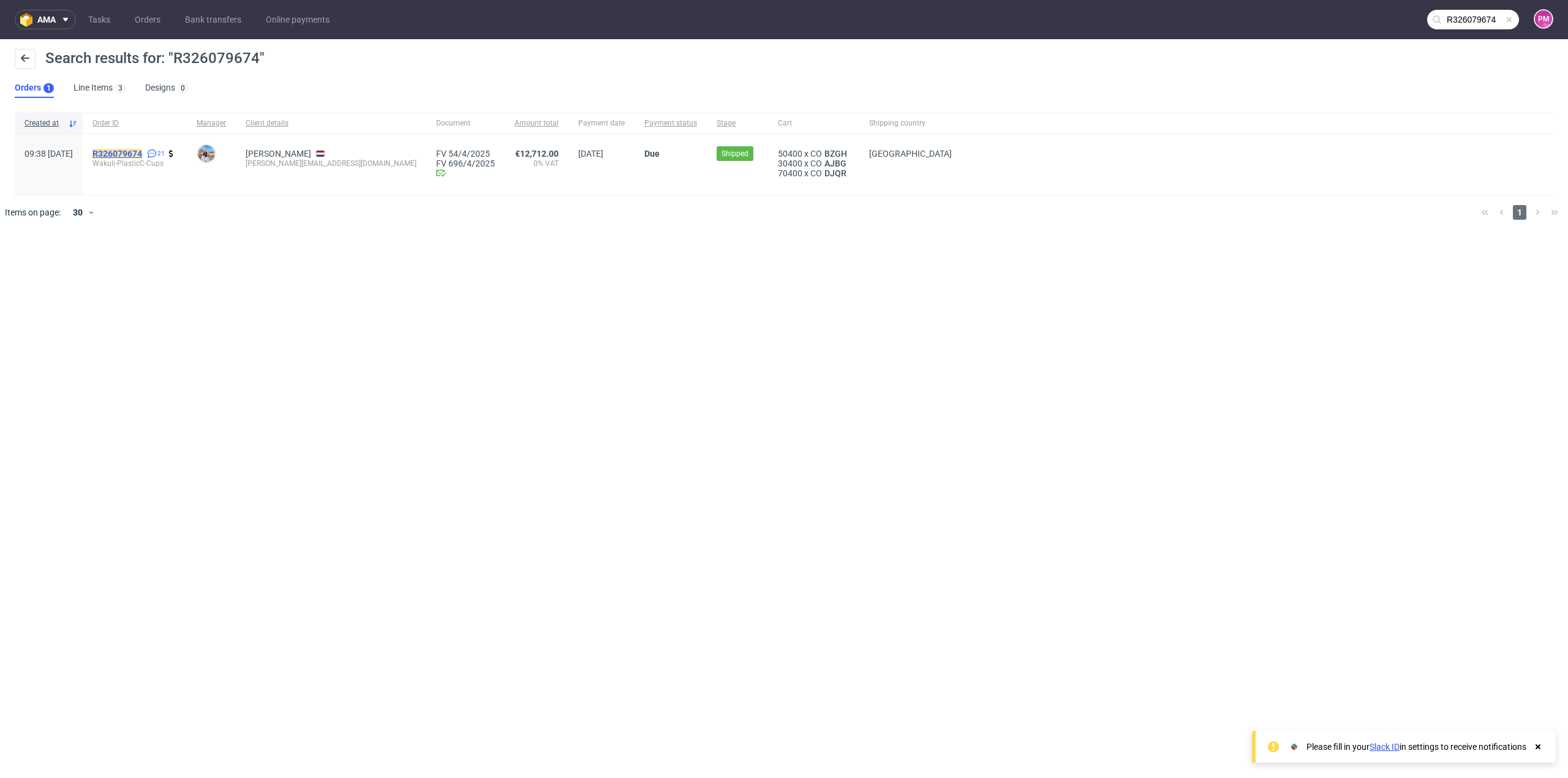
click at [142, 152] on mark "R326079674" at bounding box center [117, 154] width 49 height 10
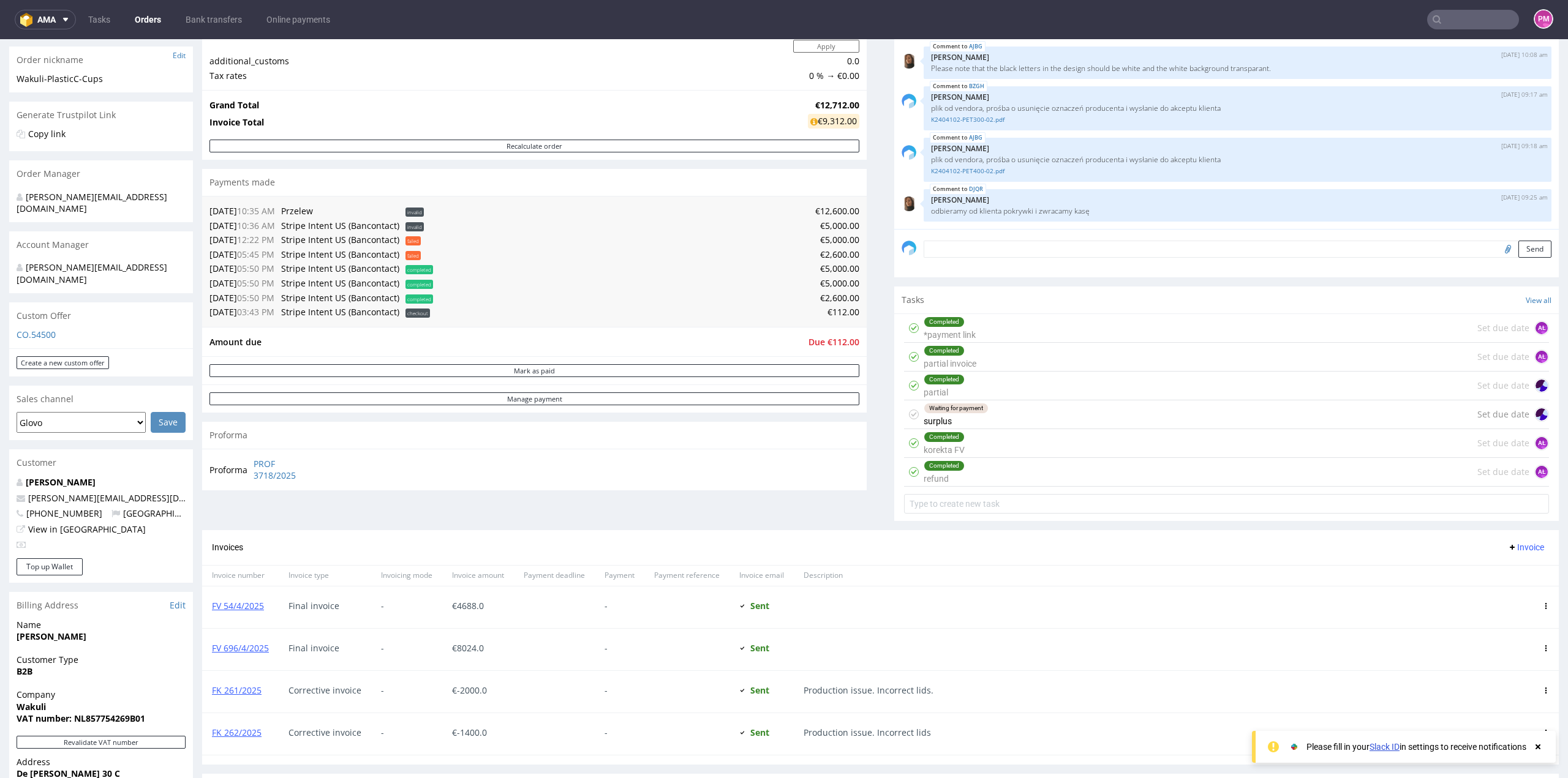
scroll to position [306, 0]
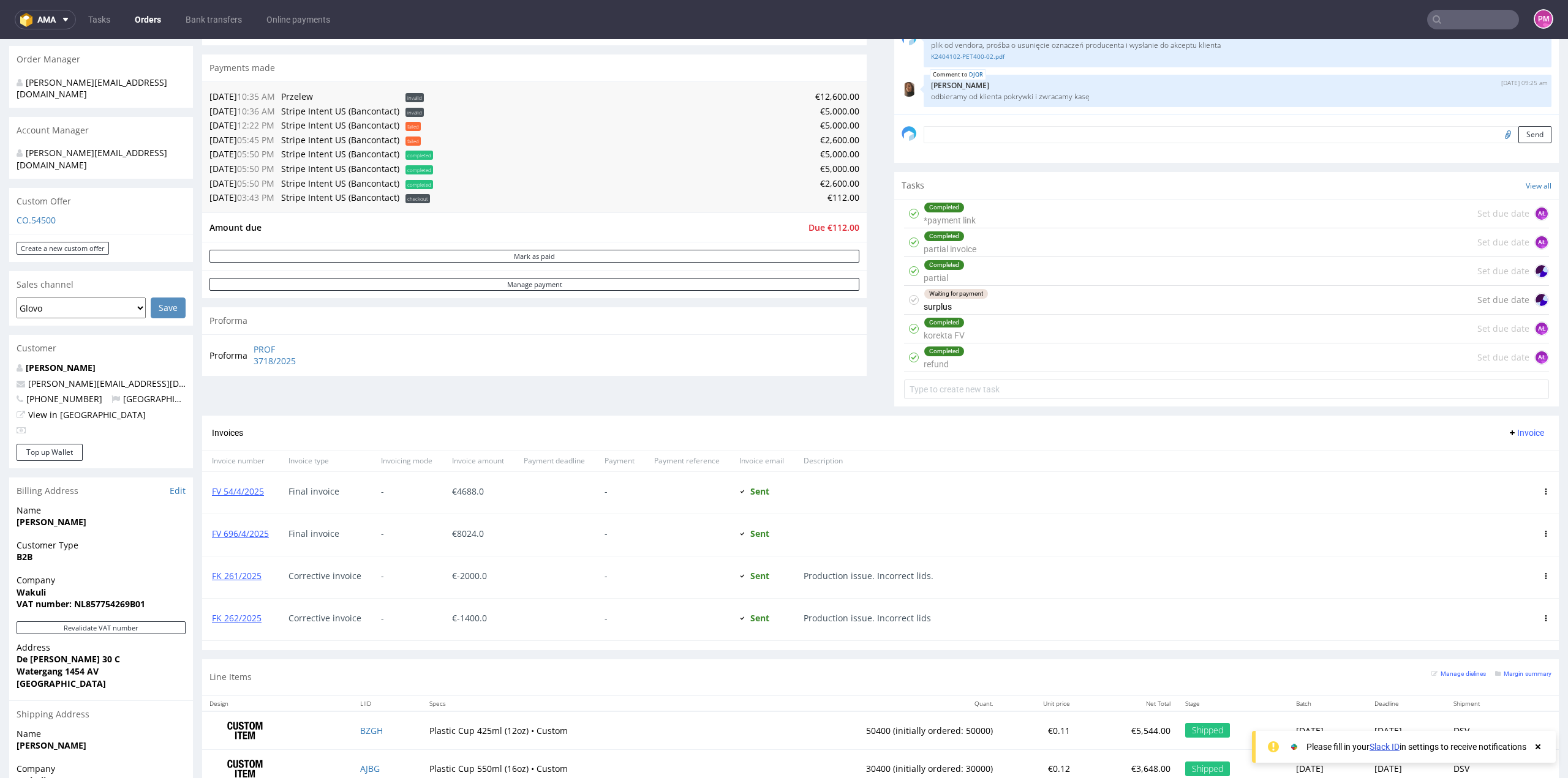
drag, startPoint x: 392, startPoint y: 429, endPoint x: 388, endPoint y: 418, distance: 11.7
click at [392, 429] on div "Invoices Invoice" at bounding box center [880, 433] width 1337 height 15
click at [240, 489] on link "FV 54/4/2025" at bounding box center [238, 491] width 52 height 11
click at [230, 532] on link "FV 696/4/2025" at bounding box center [240, 533] width 57 height 11
